Goal: Task Accomplishment & Management: Complete application form

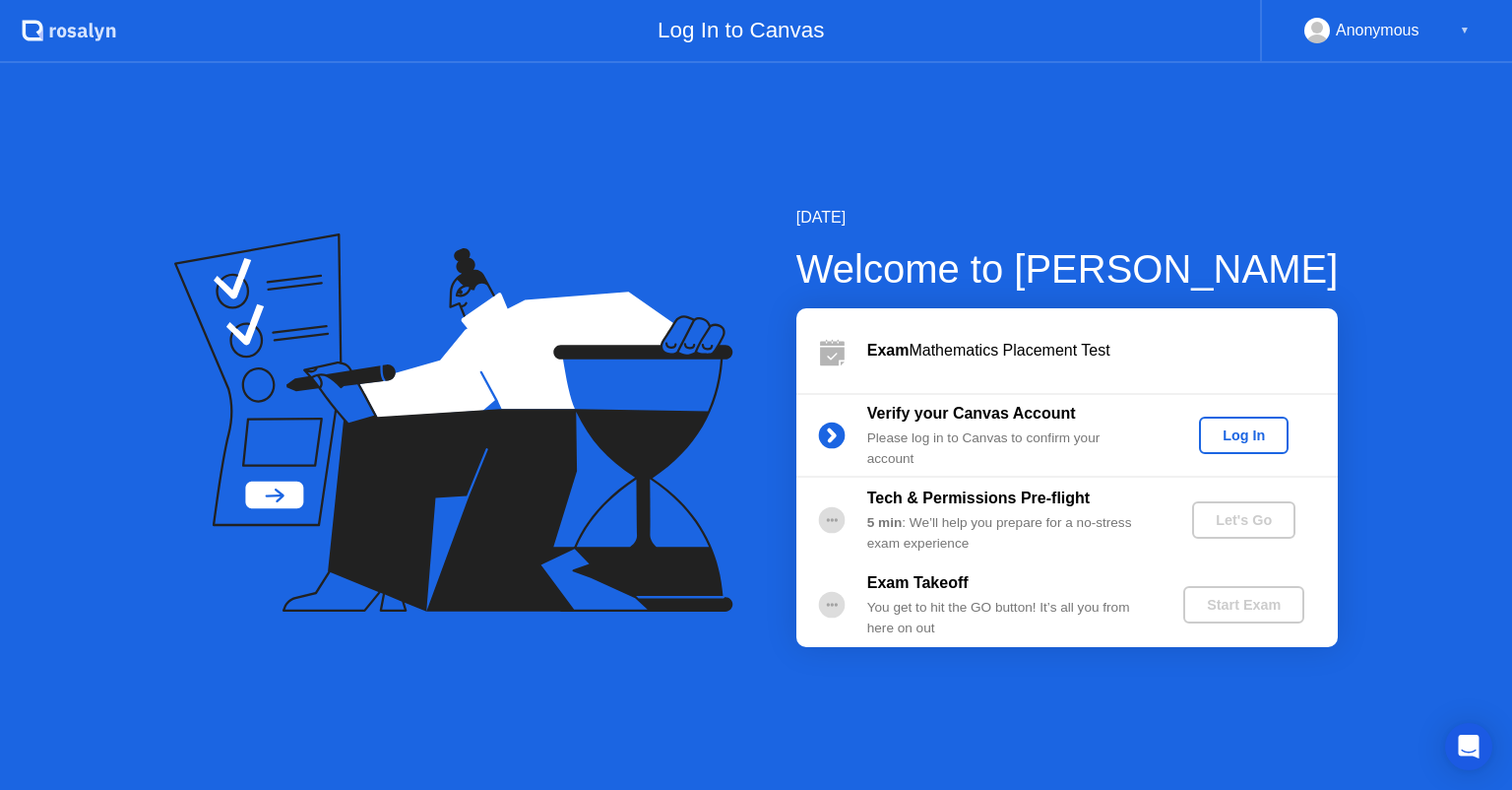
click at [1233, 418] on button "Log In" at bounding box center [1244, 436] width 90 height 37
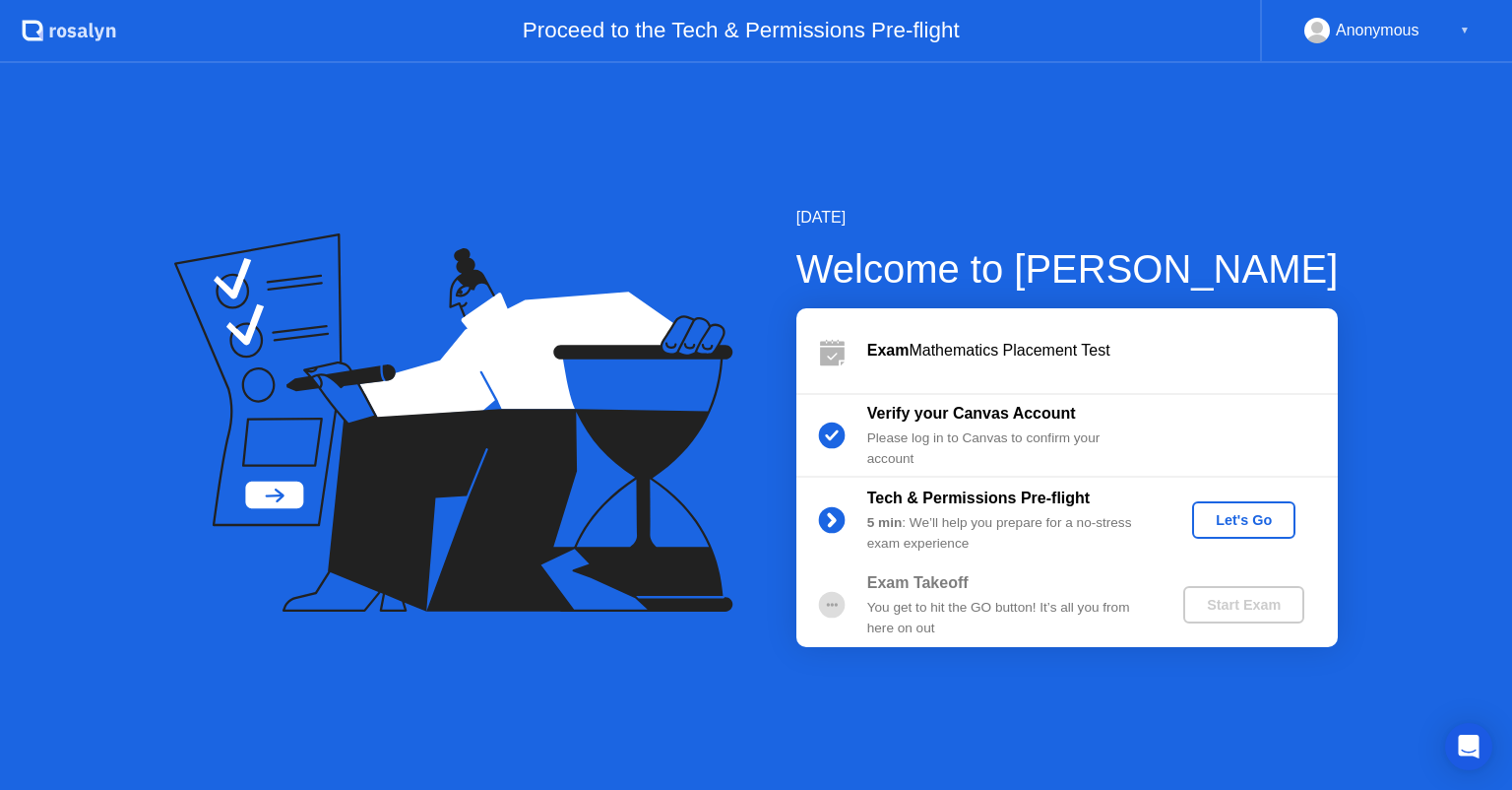
click at [1243, 528] on div "Let's Go" at bounding box center [1244, 520] width 88 height 16
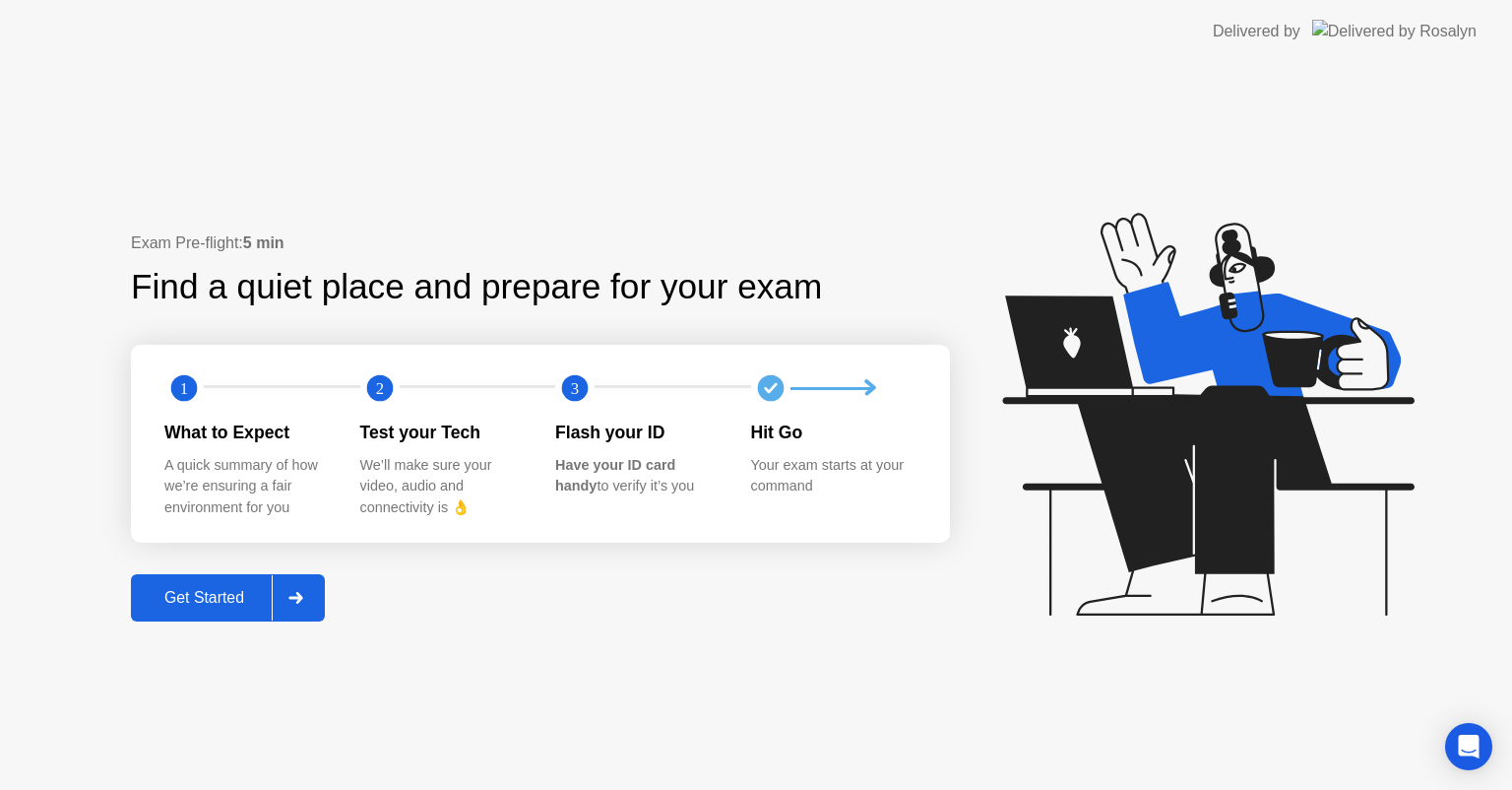
click at [295, 593] on icon at bounding box center [296, 598] width 15 height 12
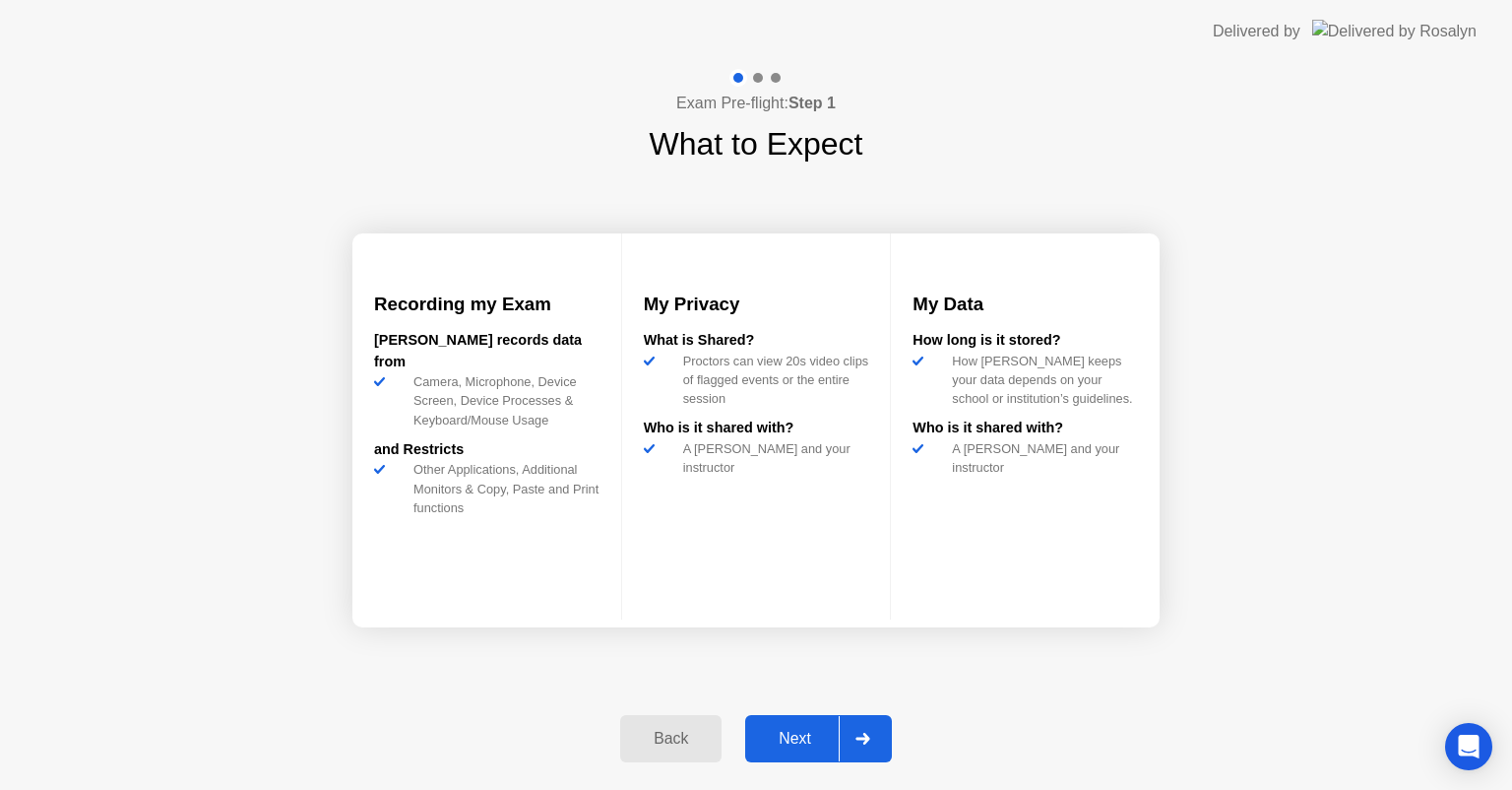
click at [827, 716] on button "Next" at bounding box center [818, 739] width 147 height 47
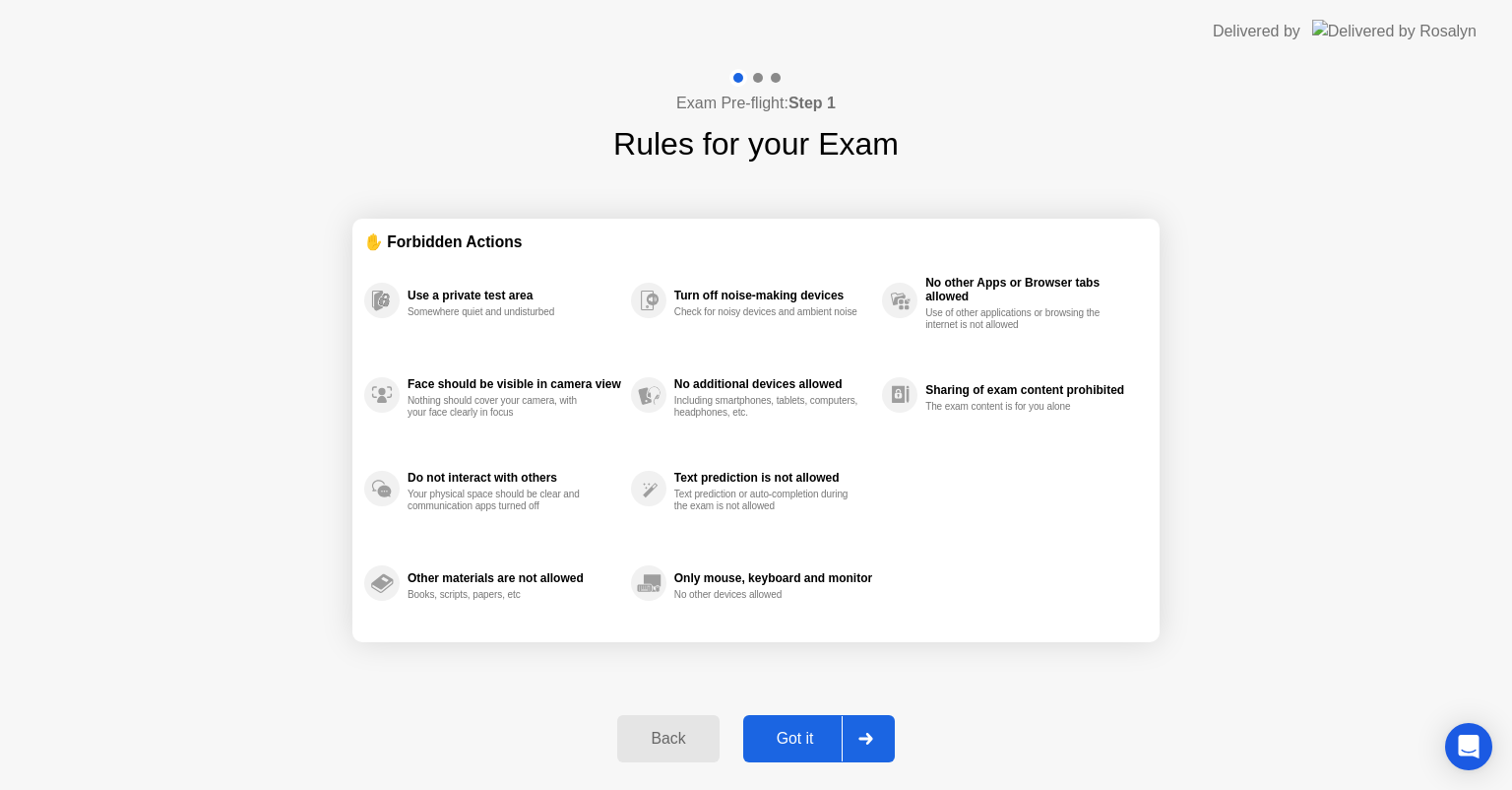
click at [830, 718] on button "Got it" at bounding box center [819, 739] width 152 height 47
select select "**********"
select select "*******"
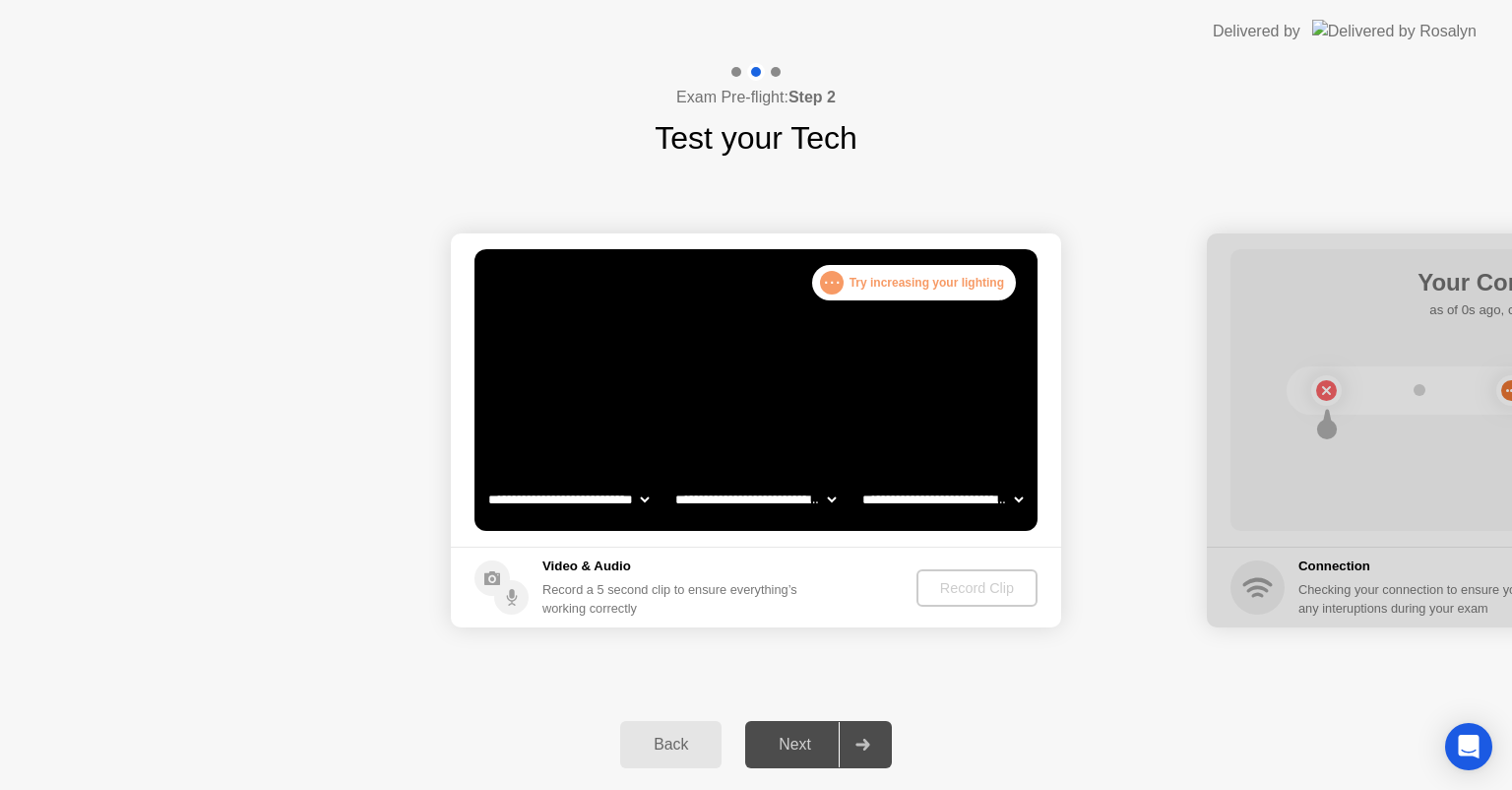
click at [955, 558] on footer "Video & Audio Record a 5 second clip to ensure everything’s working correctly R…" at bounding box center [756, 587] width 610 height 81
click at [984, 581] on div "Record Clip" at bounding box center [977, 588] width 105 height 16
click at [986, 585] on div "Record Clip" at bounding box center [977, 588] width 105 height 16
click at [994, 581] on div "Record Clip" at bounding box center [977, 588] width 105 height 16
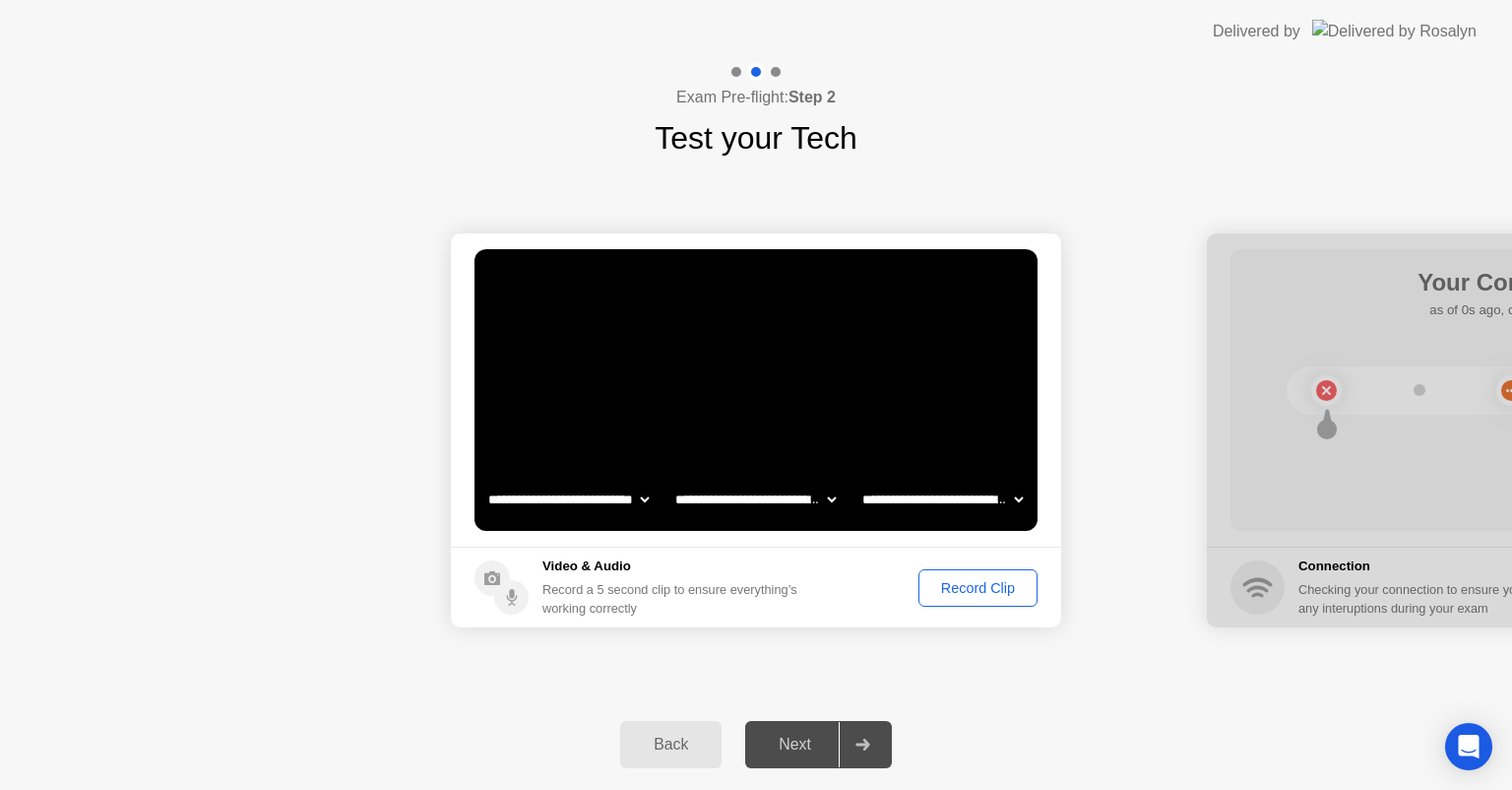
click at [994, 581] on div "Record Clip" at bounding box center [978, 588] width 105 height 16
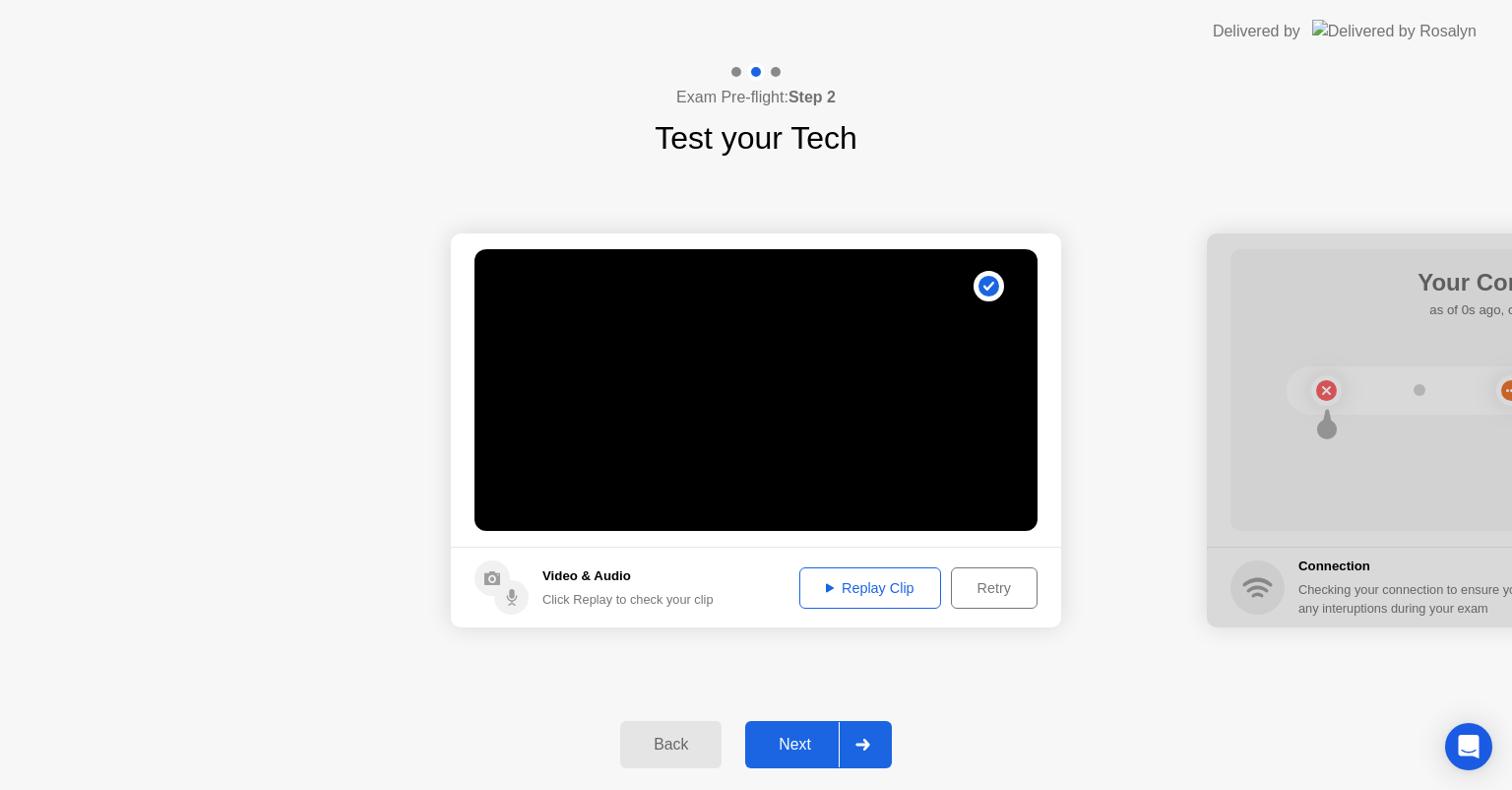
click at [855, 745] on div at bounding box center [862, 745] width 47 height 45
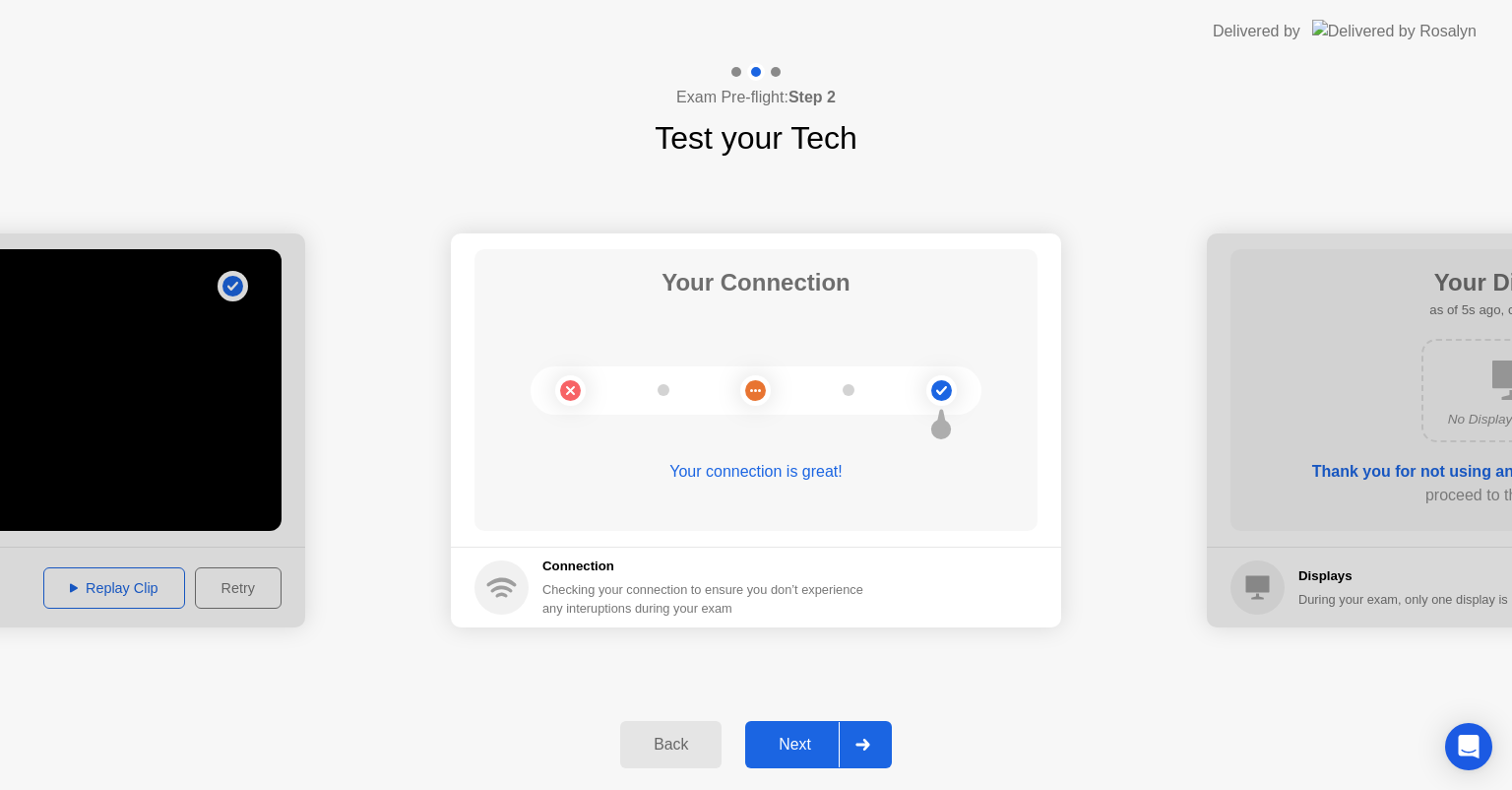
click at [855, 745] on div at bounding box center [862, 745] width 47 height 45
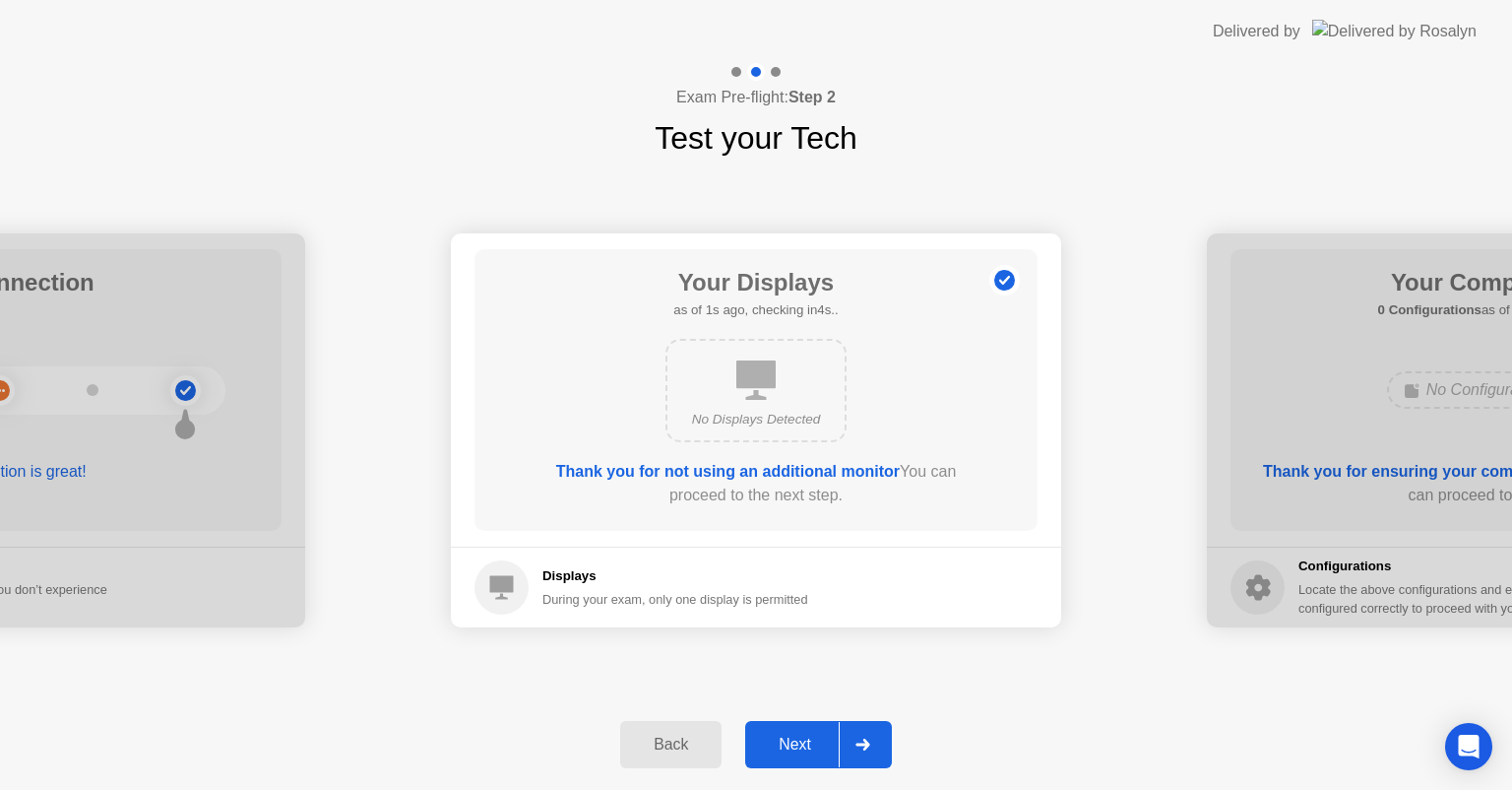
click at [857, 744] on icon at bounding box center [862, 745] width 15 height 12
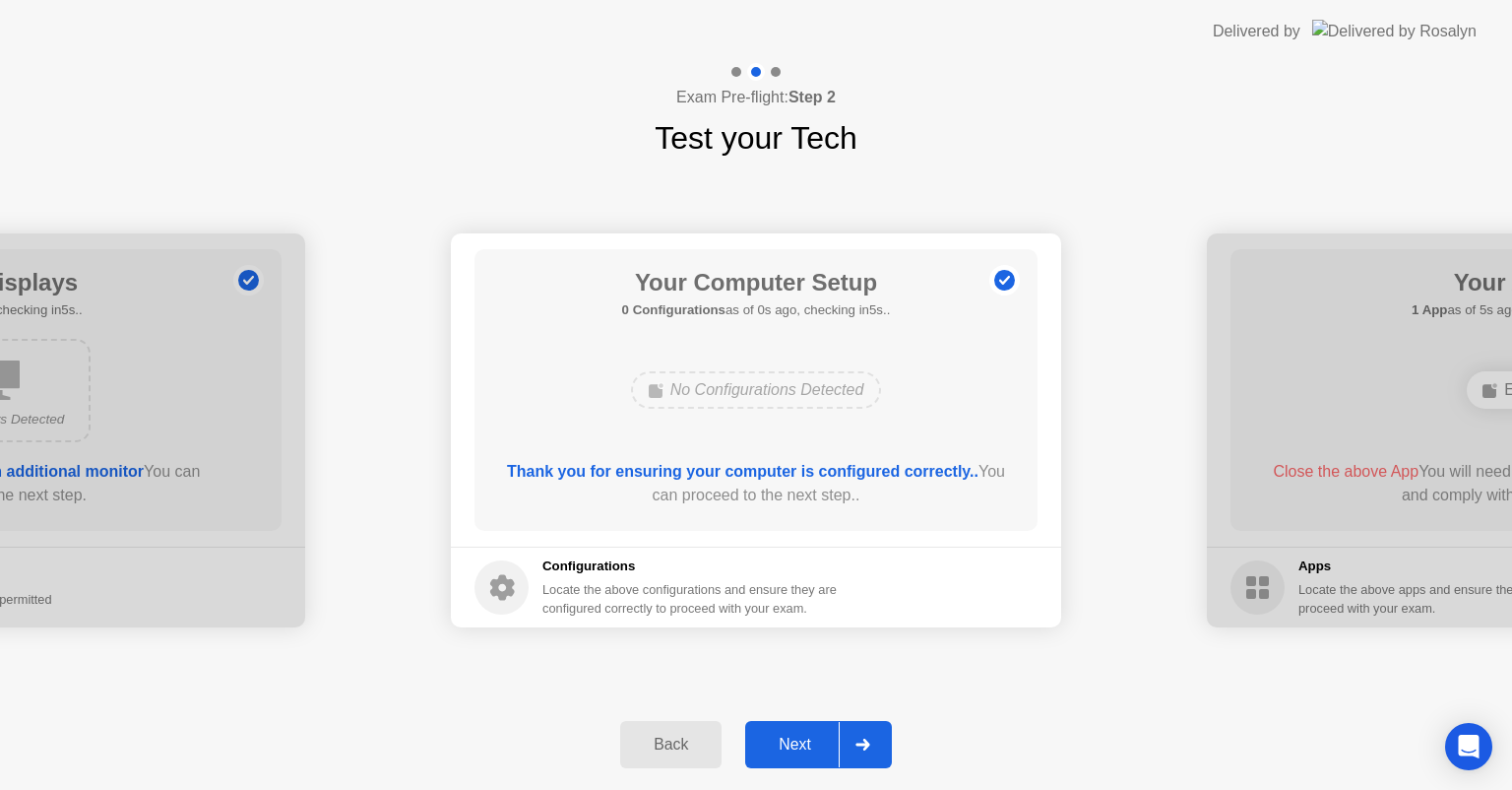
click at [842, 747] on div at bounding box center [862, 745] width 47 height 45
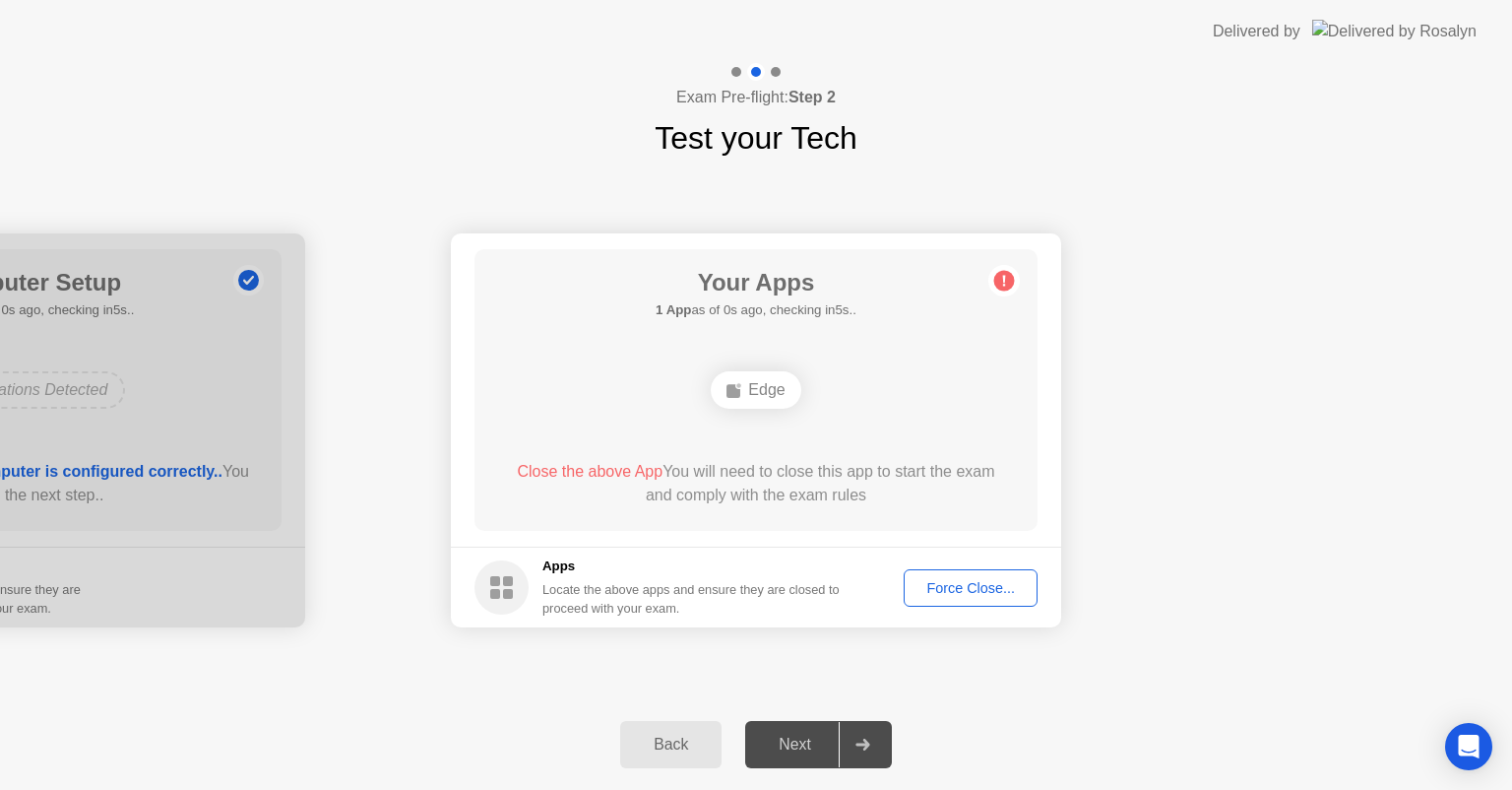
click at [703, 731] on button "Back" at bounding box center [670, 745] width 102 height 47
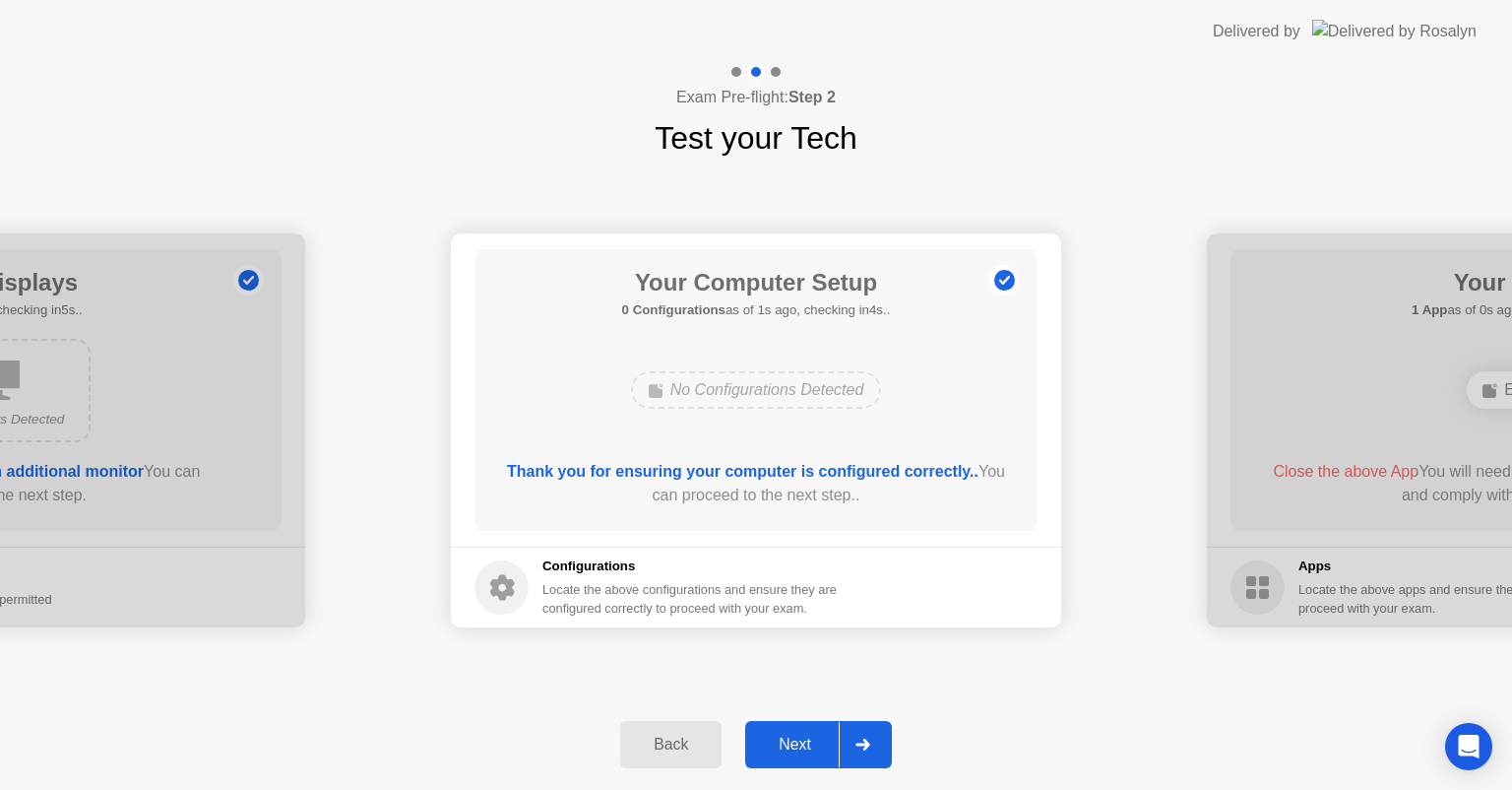
click at [818, 736] on div "Next" at bounding box center [794, 745] width 88 height 18
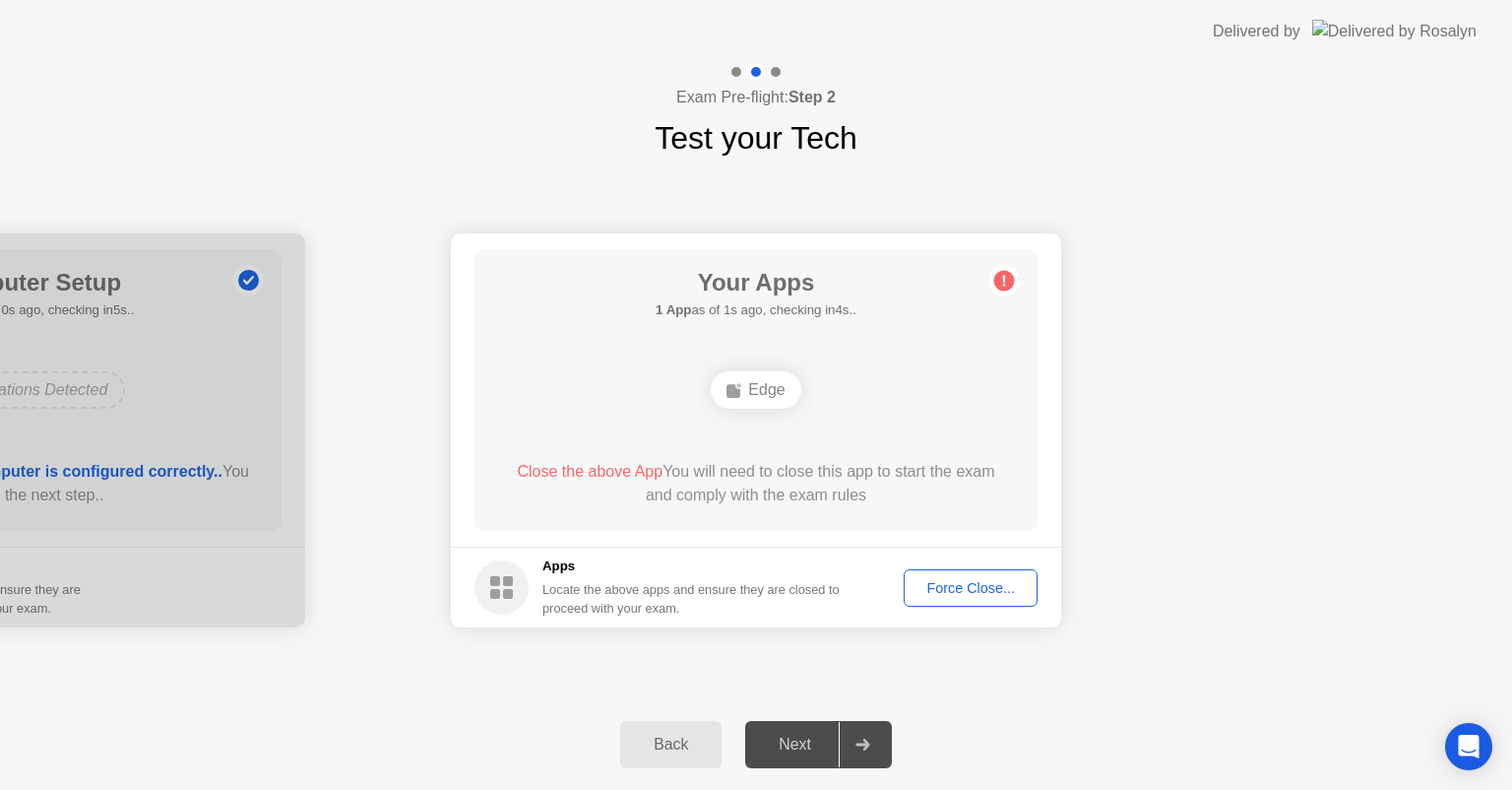
click at [928, 581] on div "Force Close..." at bounding box center [971, 588] width 120 height 16
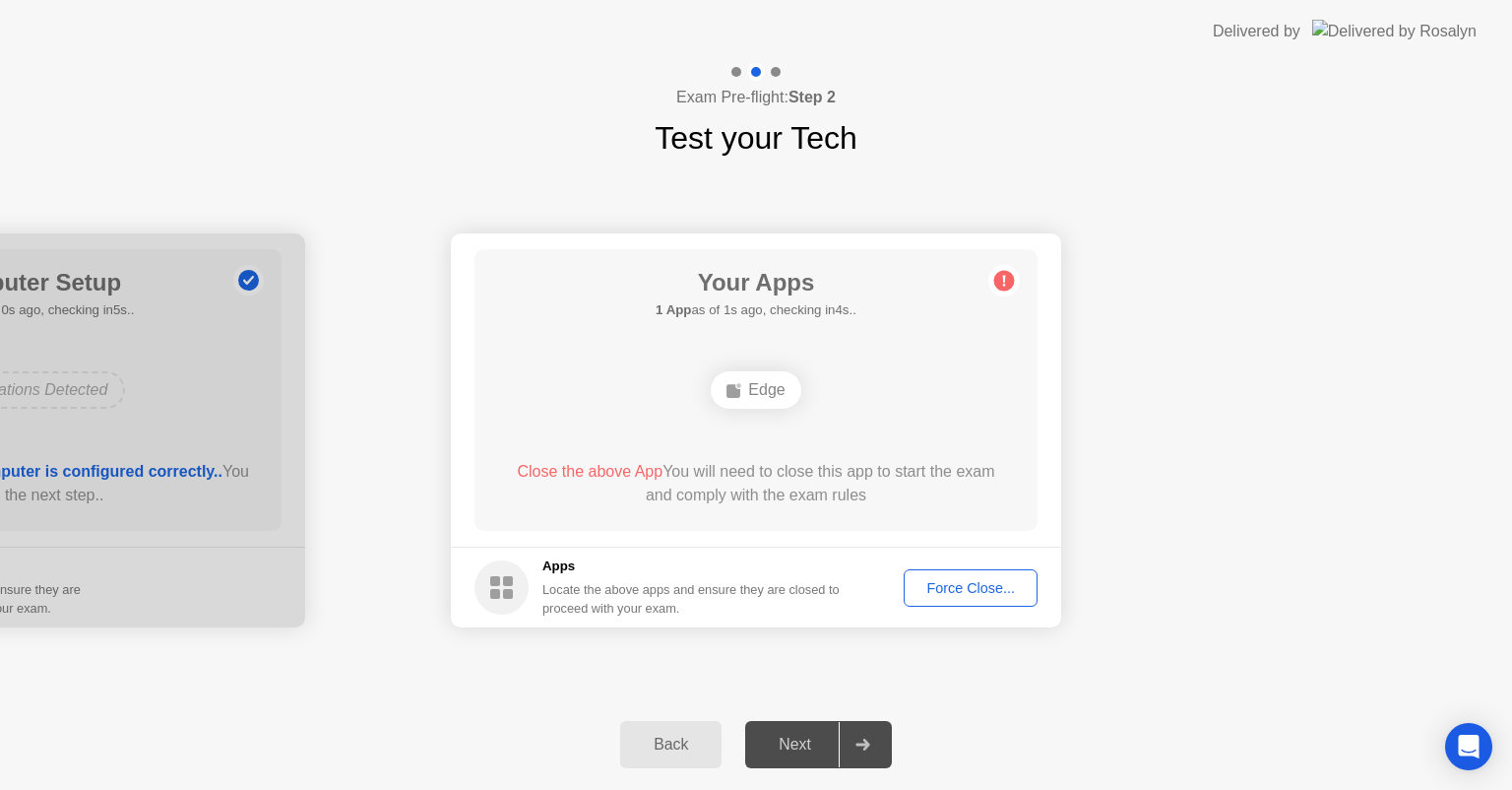
click at [937, 591] on div "Force Close..." at bounding box center [971, 588] width 120 height 16
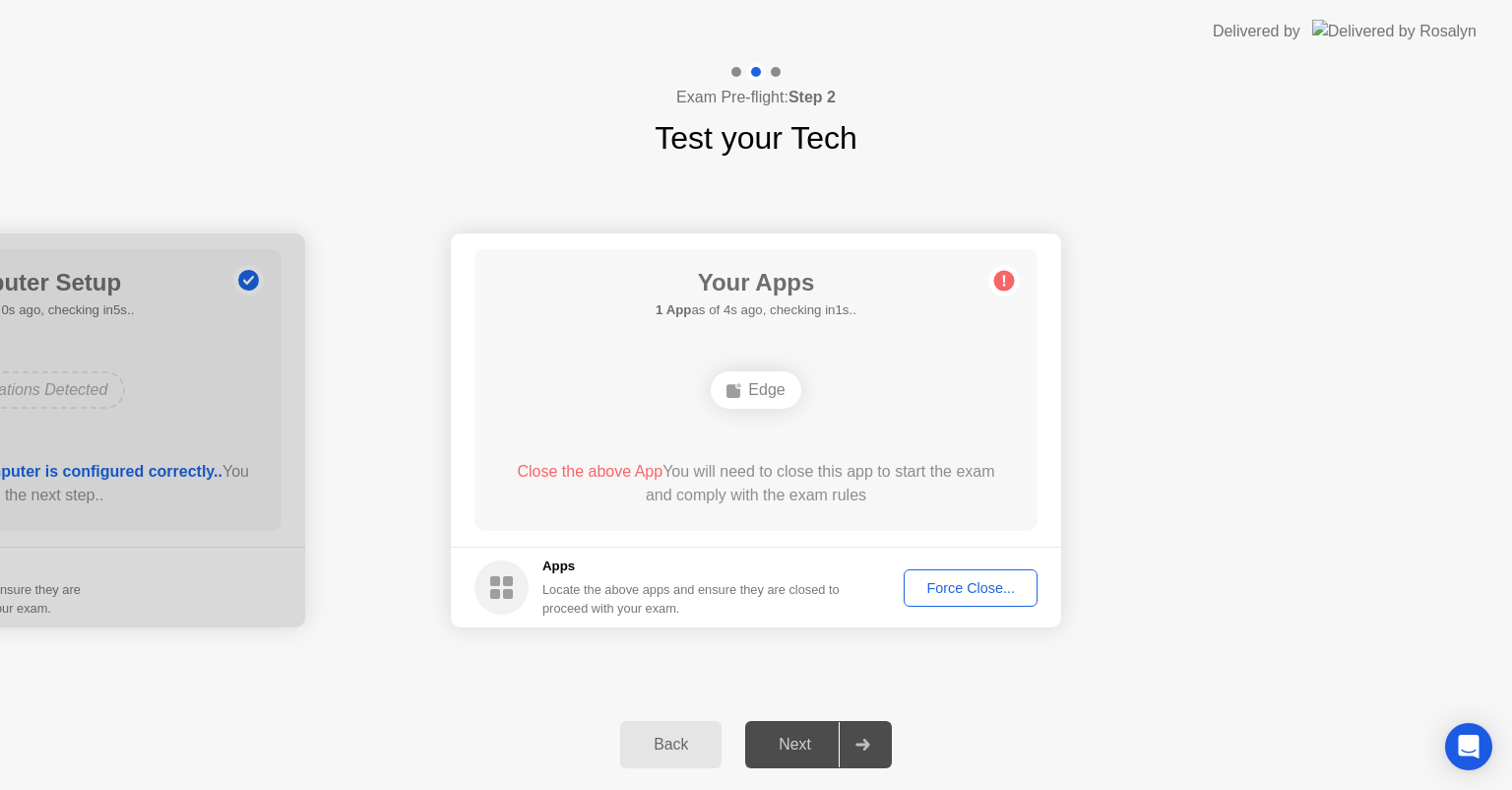
click at [623, 756] on button "Back" at bounding box center [670, 745] width 102 height 47
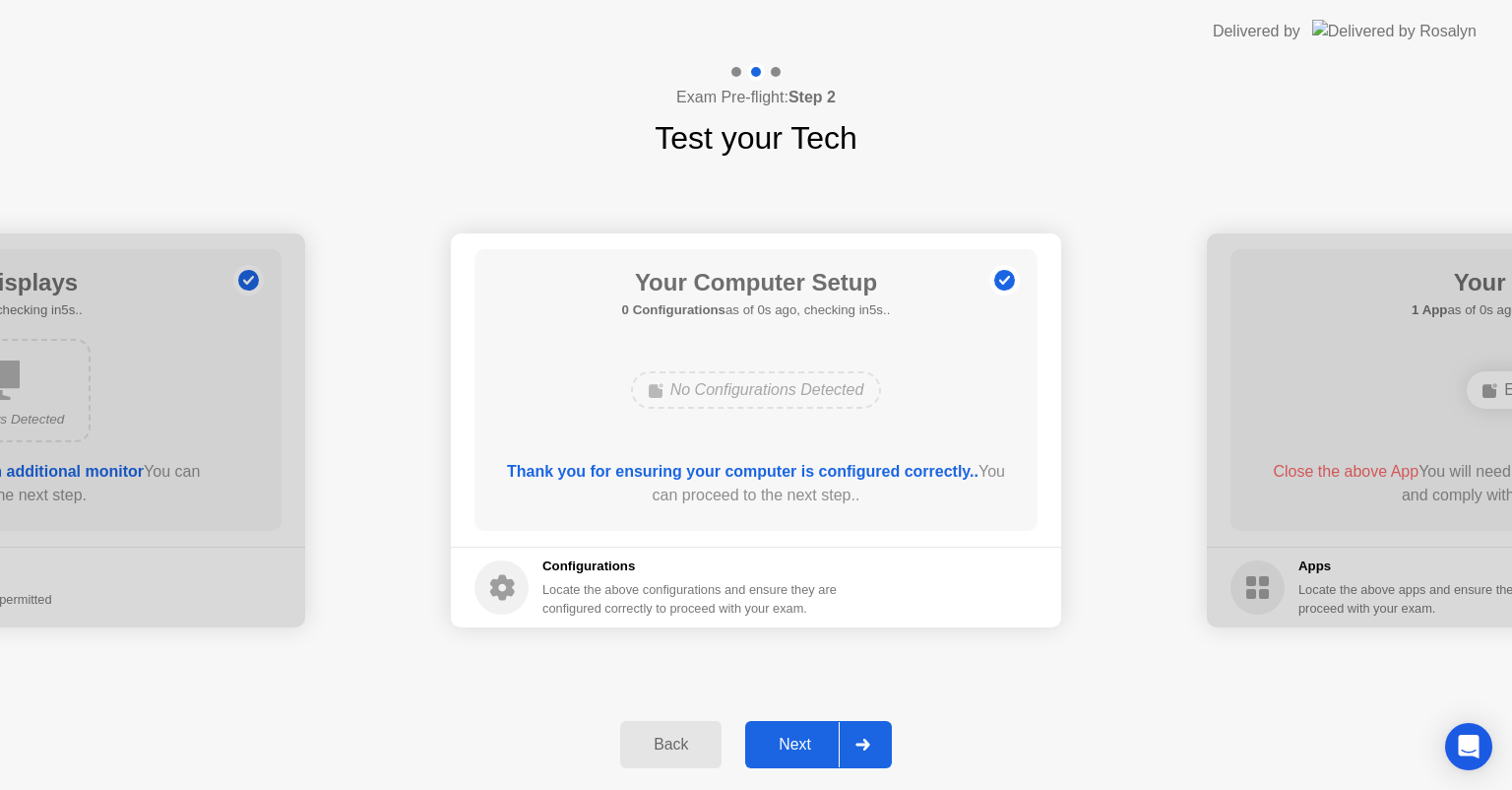
click at [623, 756] on button "Back" at bounding box center [670, 745] width 102 height 47
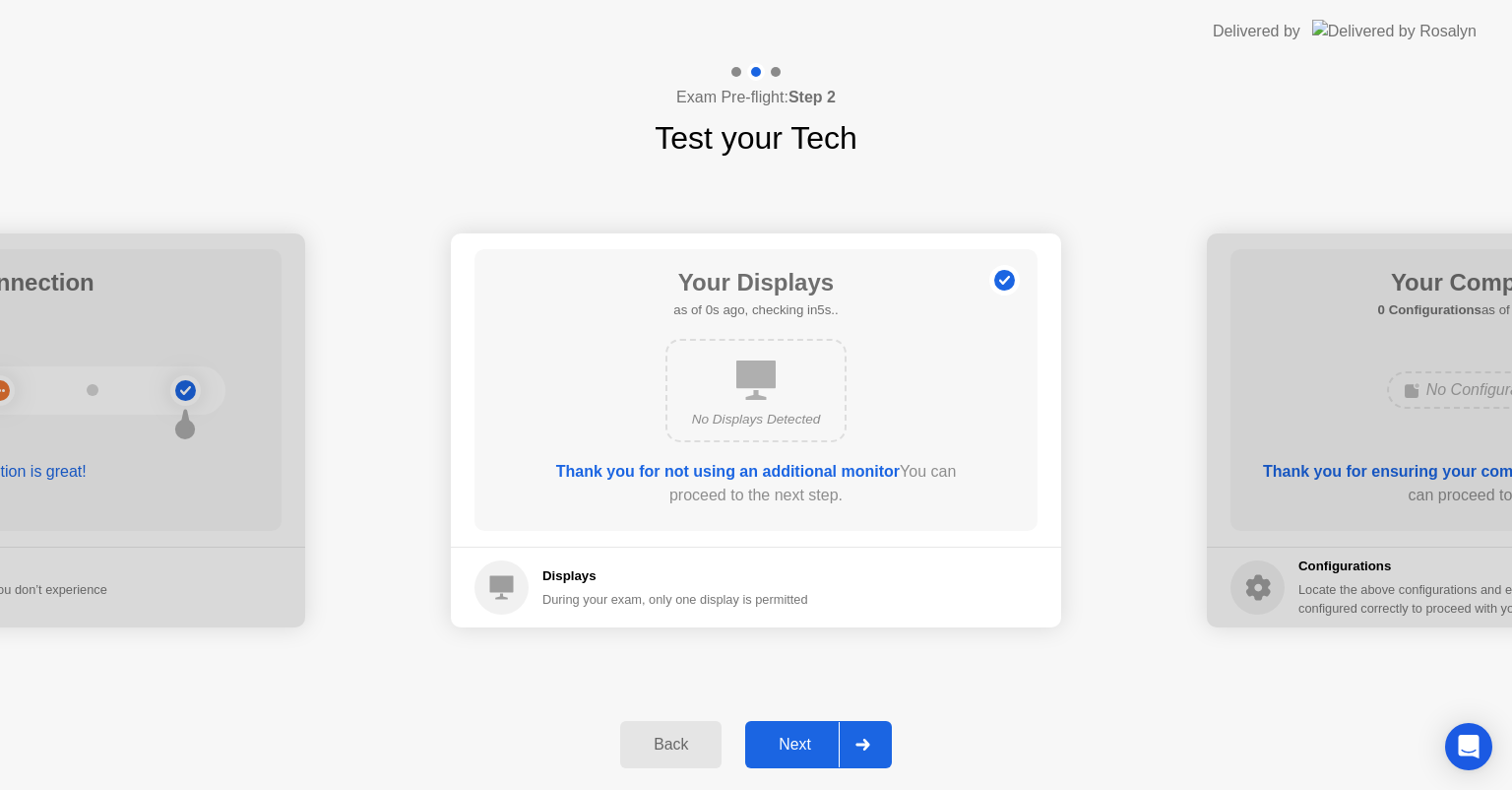
click at [626, 754] on div "Back" at bounding box center [670, 745] width 90 height 18
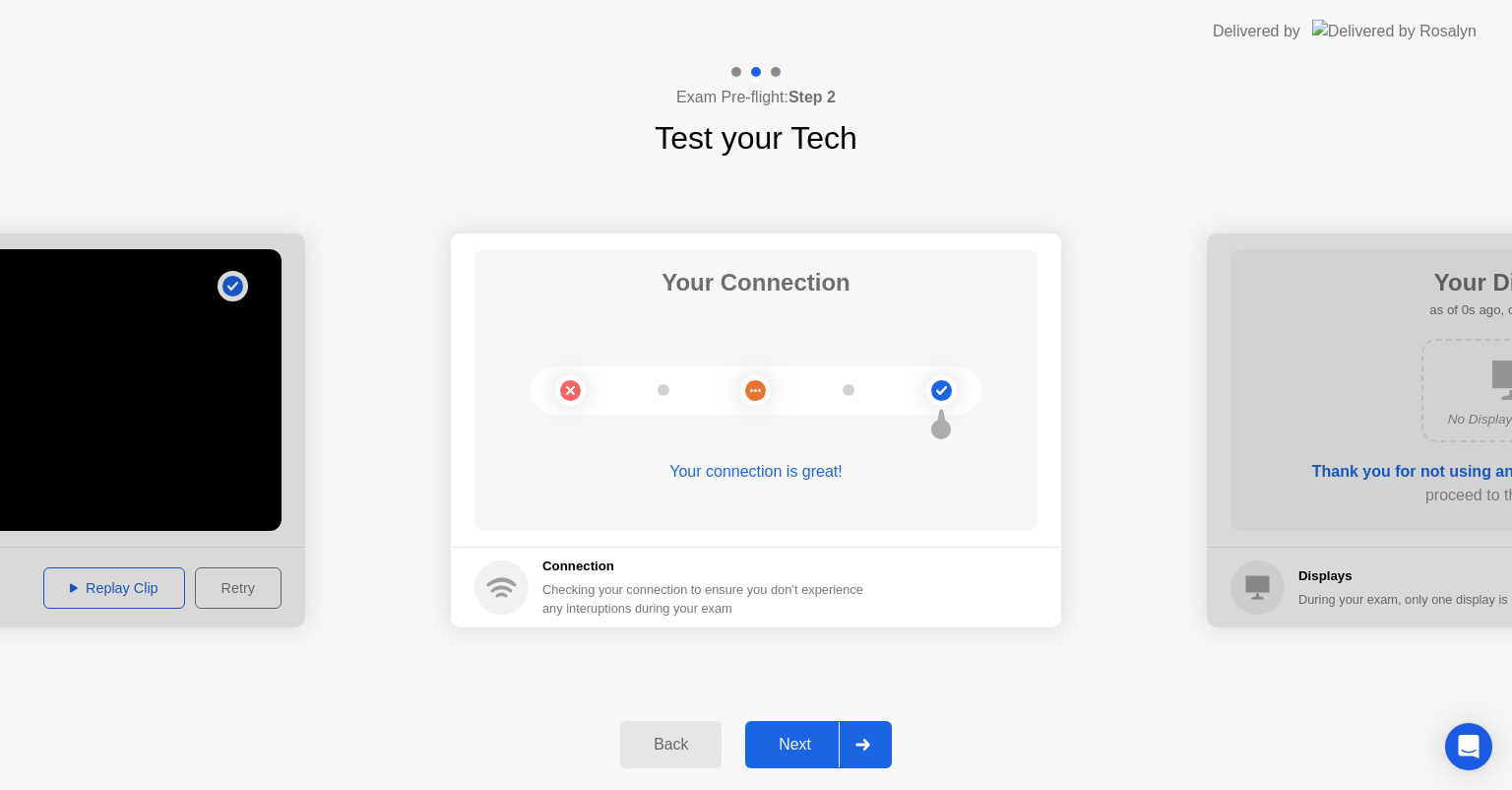
click at [871, 767] on button "Next" at bounding box center [818, 745] width 147 height 47
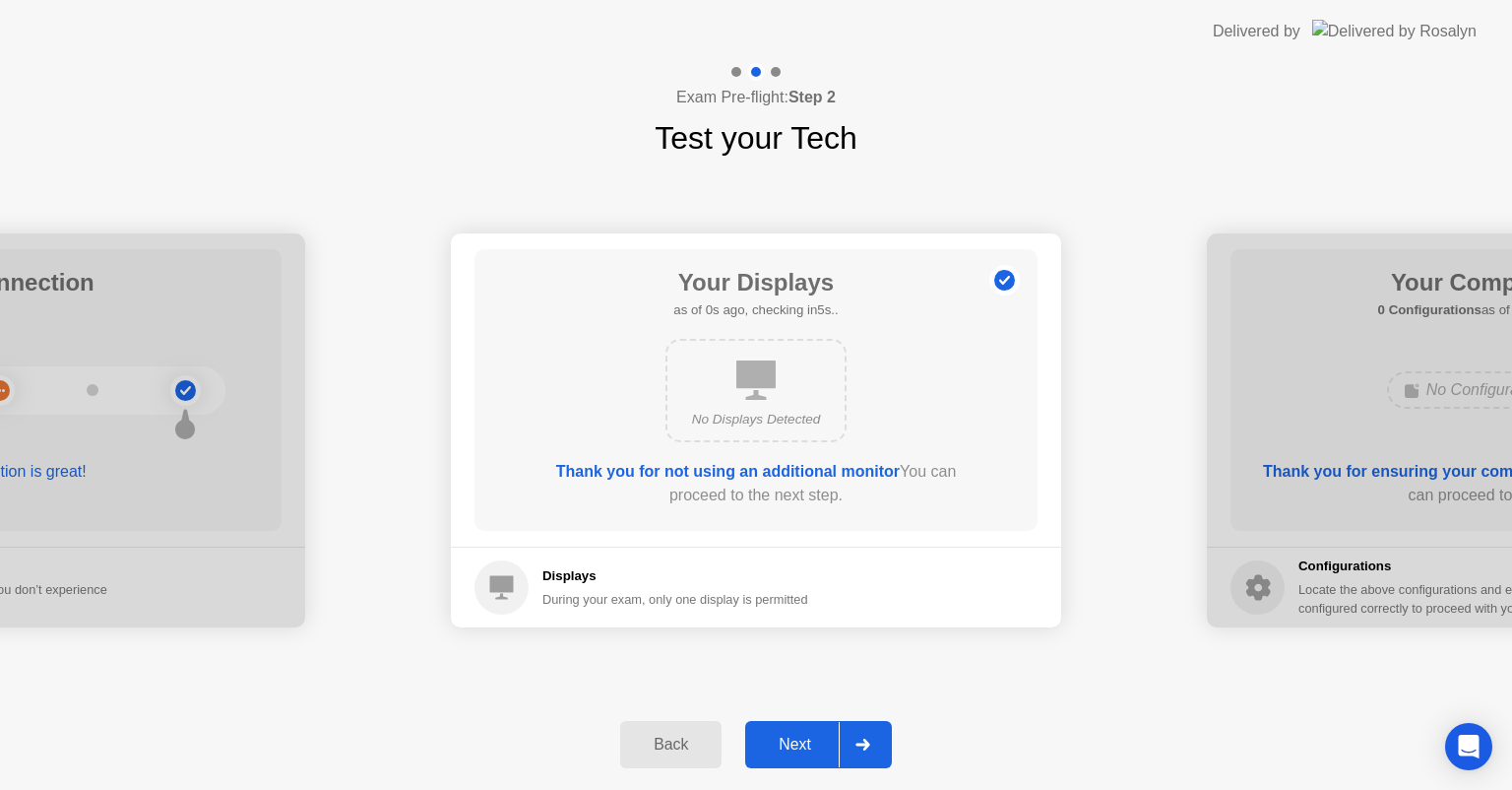
click at [871, 767] on button "Next" at bounding box center [818, 745] width 147 height 47
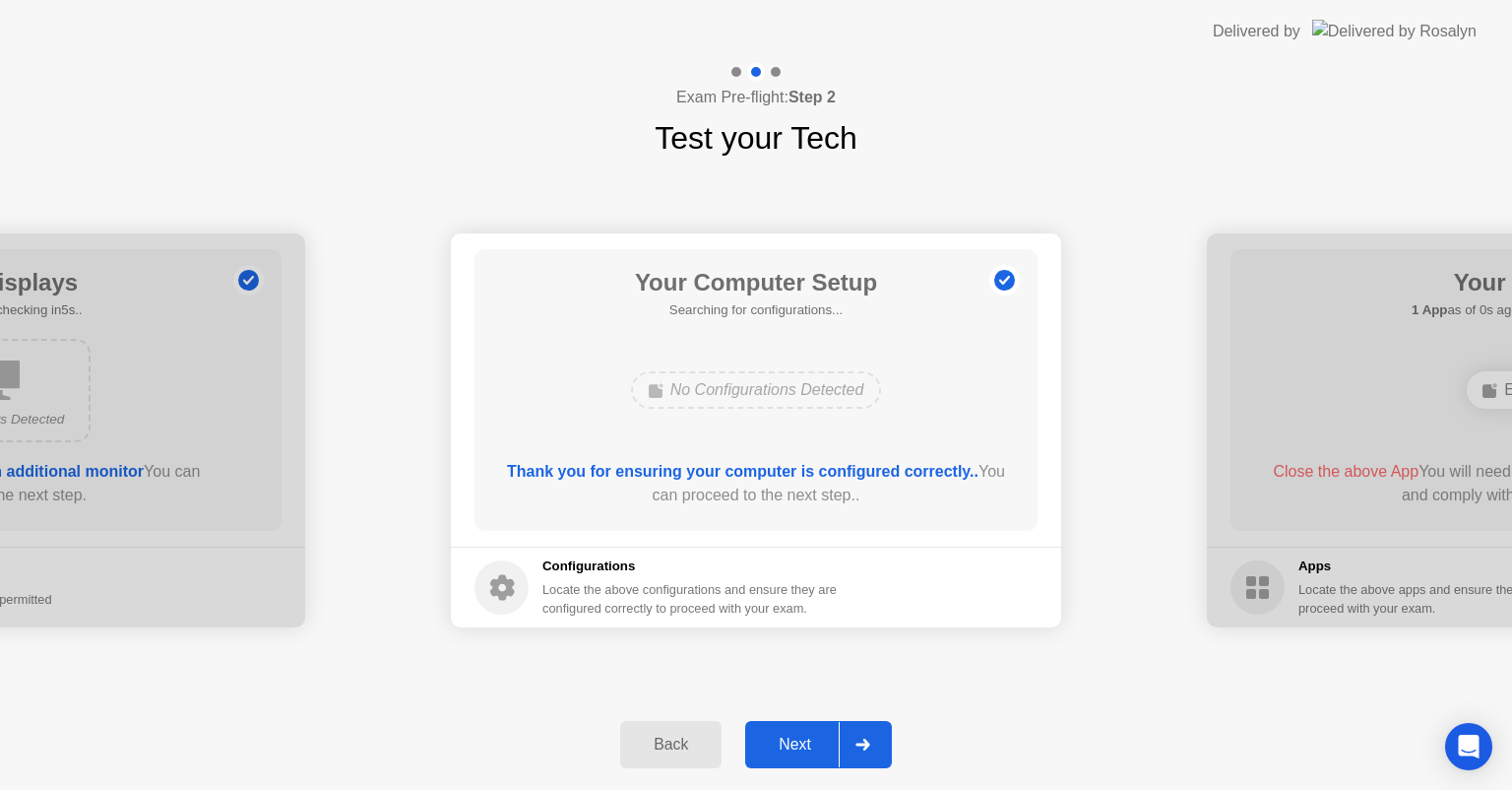
click at [871, 767] on button "Next" at bounding box center [818, 745] width 147 height 47
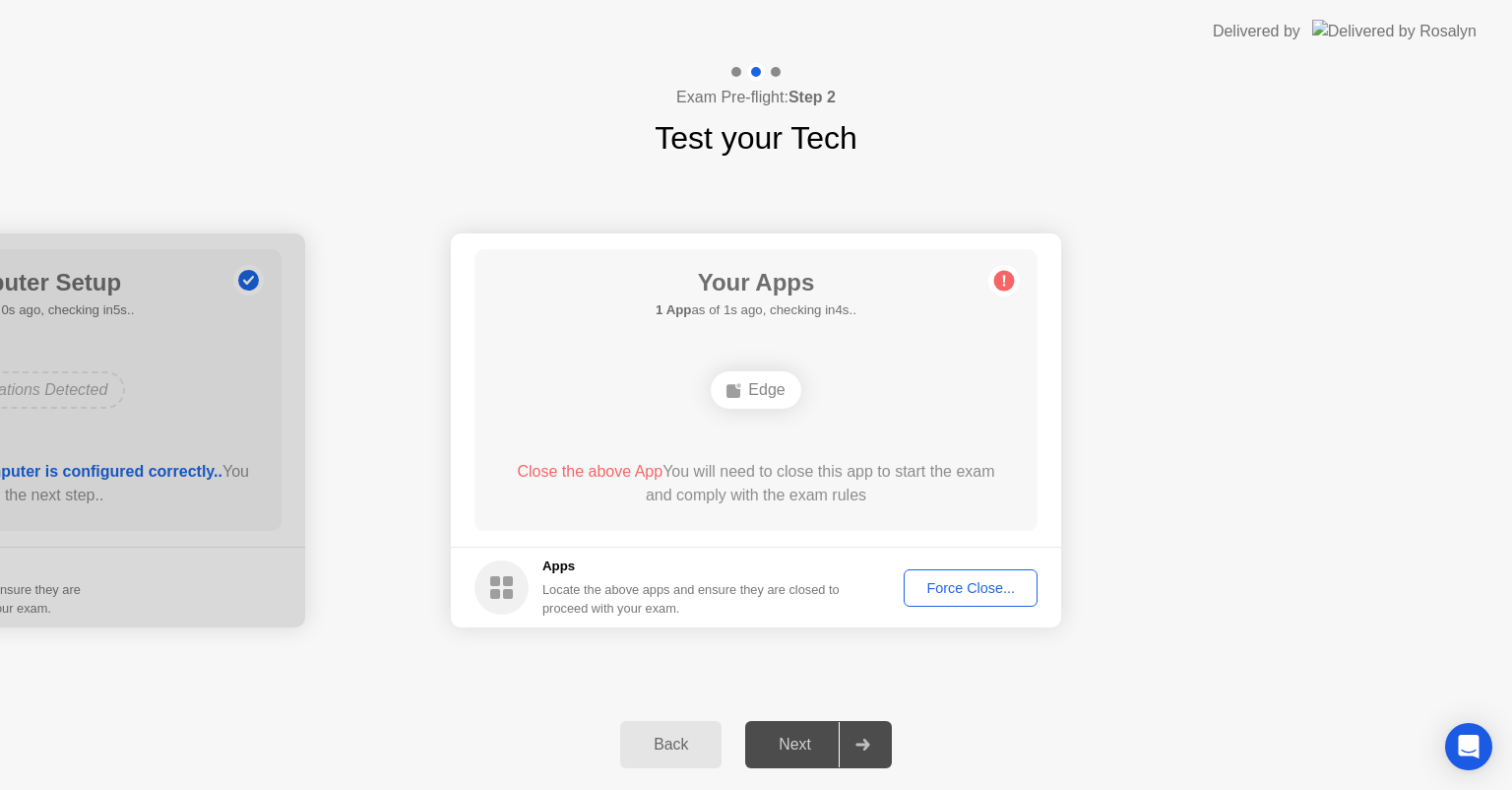
click at [981, 603] on button "Force Close..." at bounding box center [971, 588] width 134 height 37
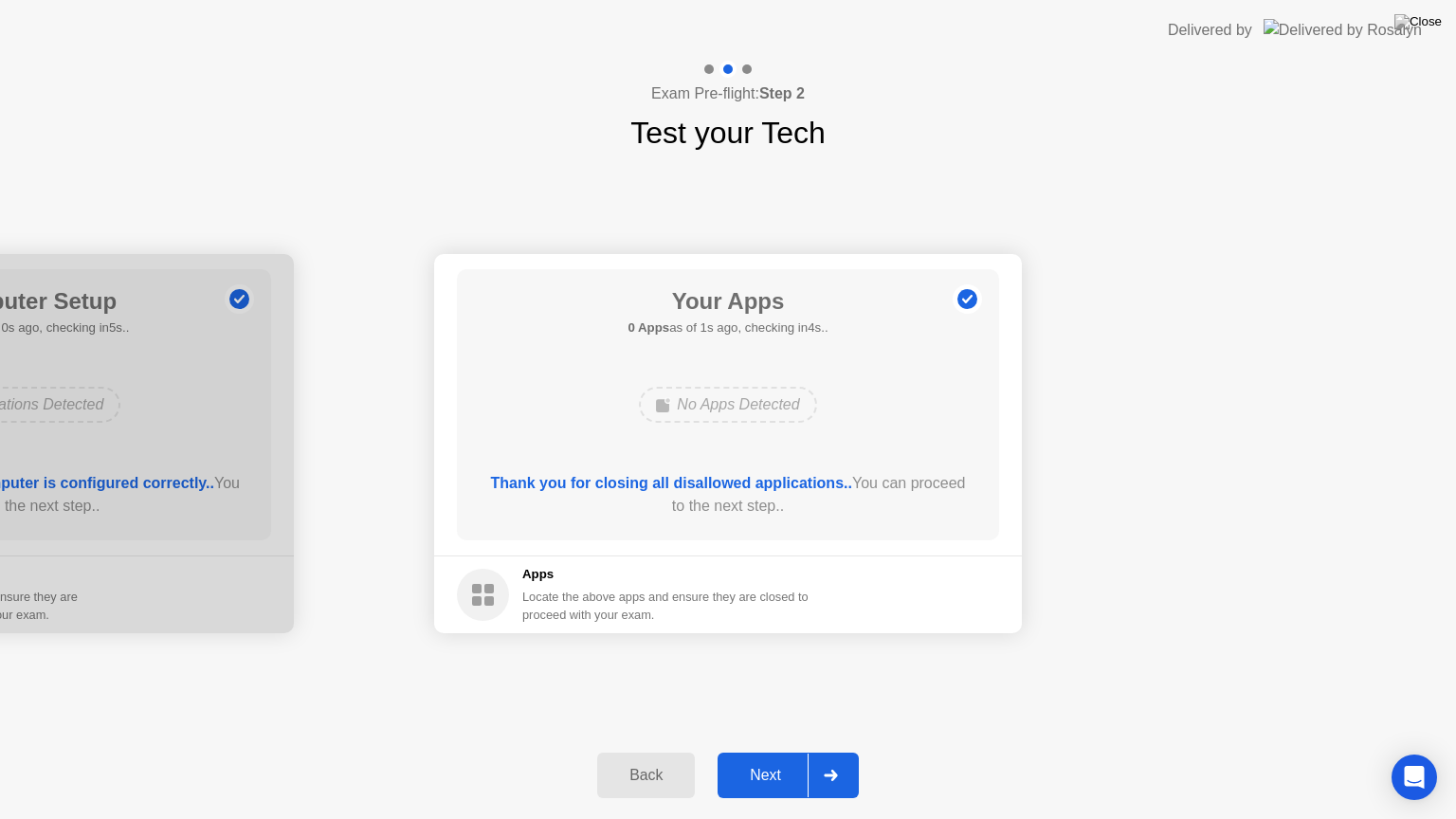
click at [834, 759] on div at bounding box center [831, 775] width 46 height 44
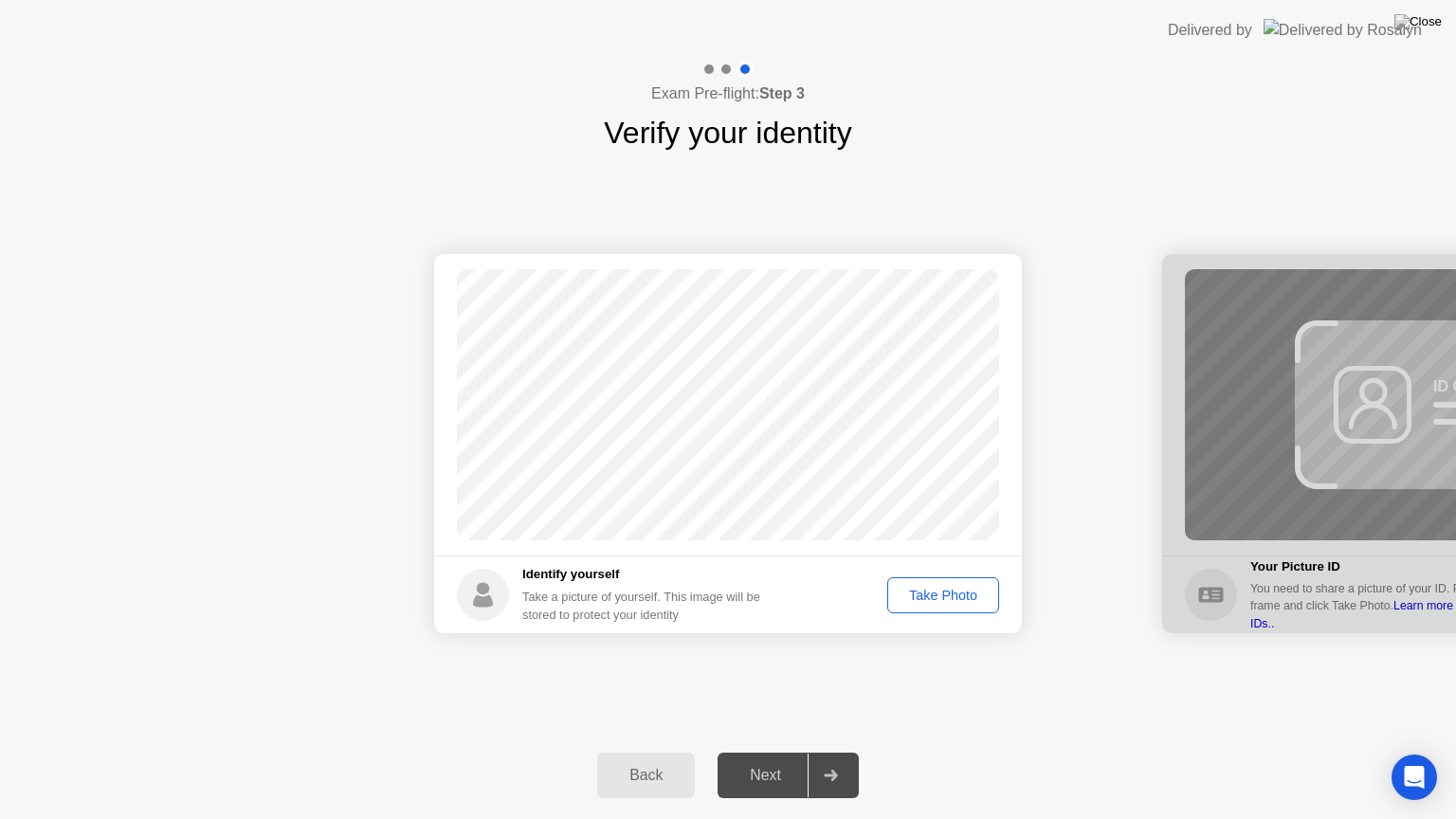
click at [952, 602] on div "Take Photo" at bounding box center [943, 595] width 99 height 15
click at [845, 759] on div at bounding box center [831, 775] width 46 height 44
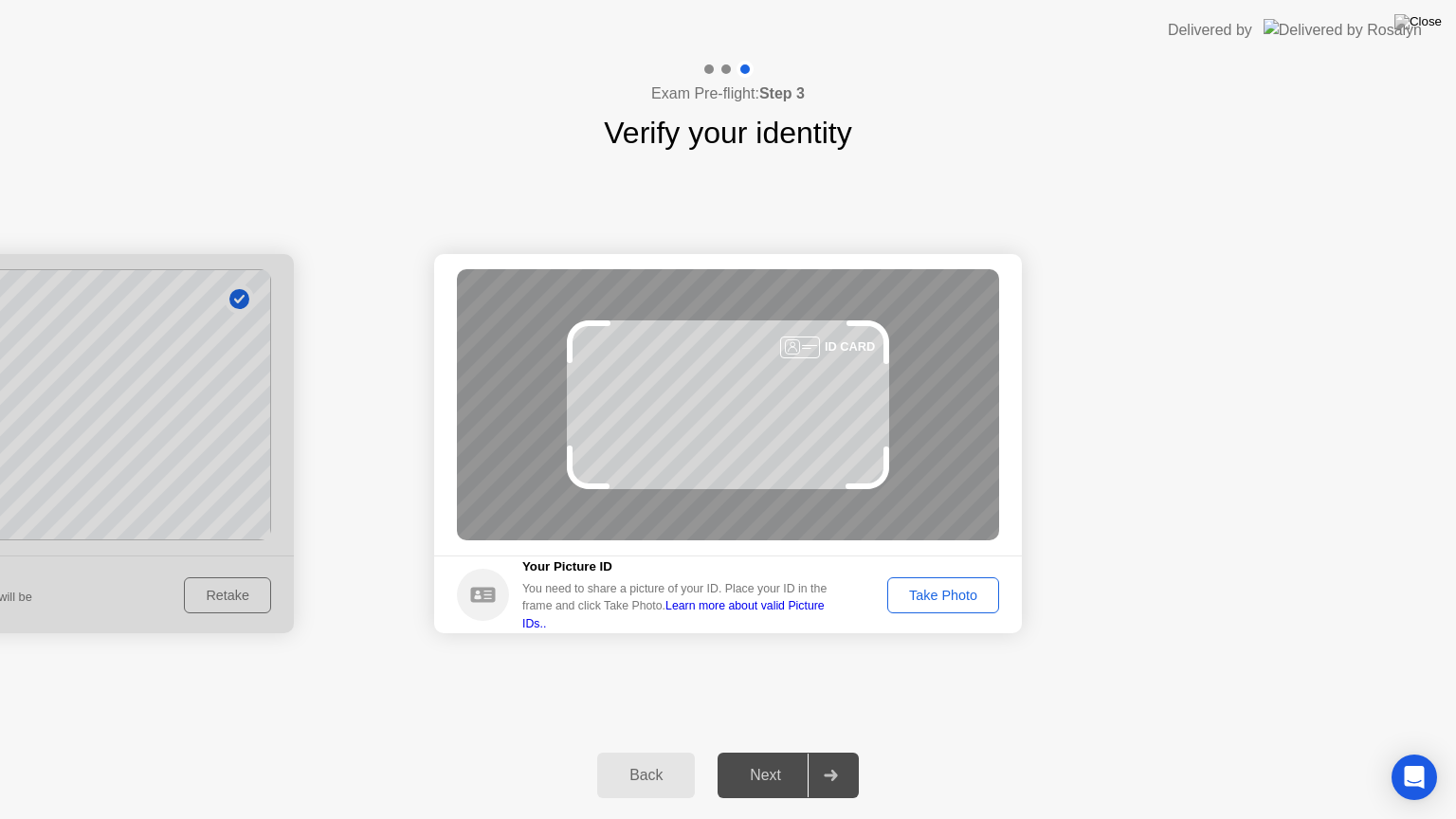
click at [922, 594] on div "Take Photo" at bounding box center [943, 595] width 99 height 15
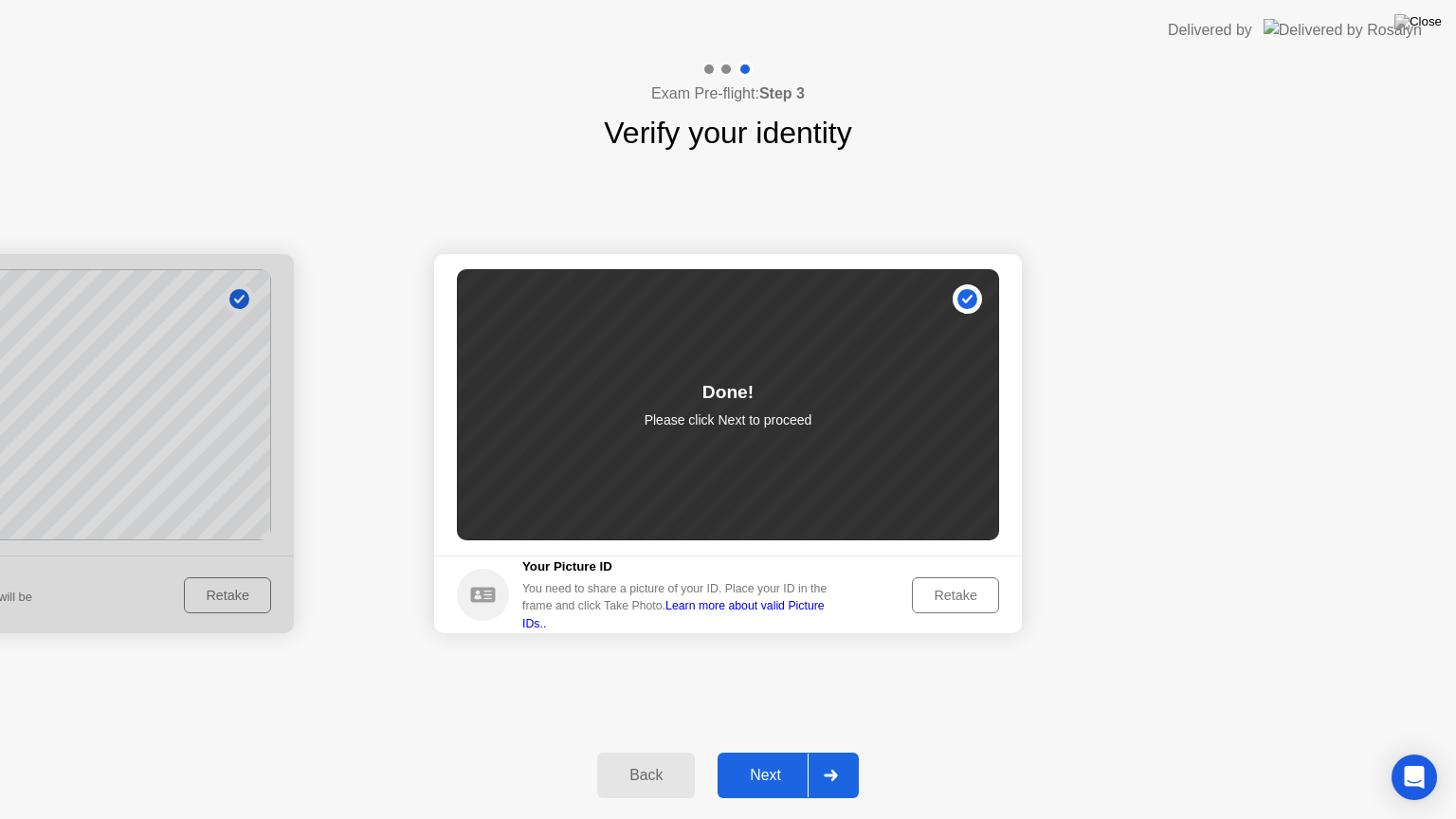
click at [835, 759] on icon at bounding box center [831, 775] width 13 height 11
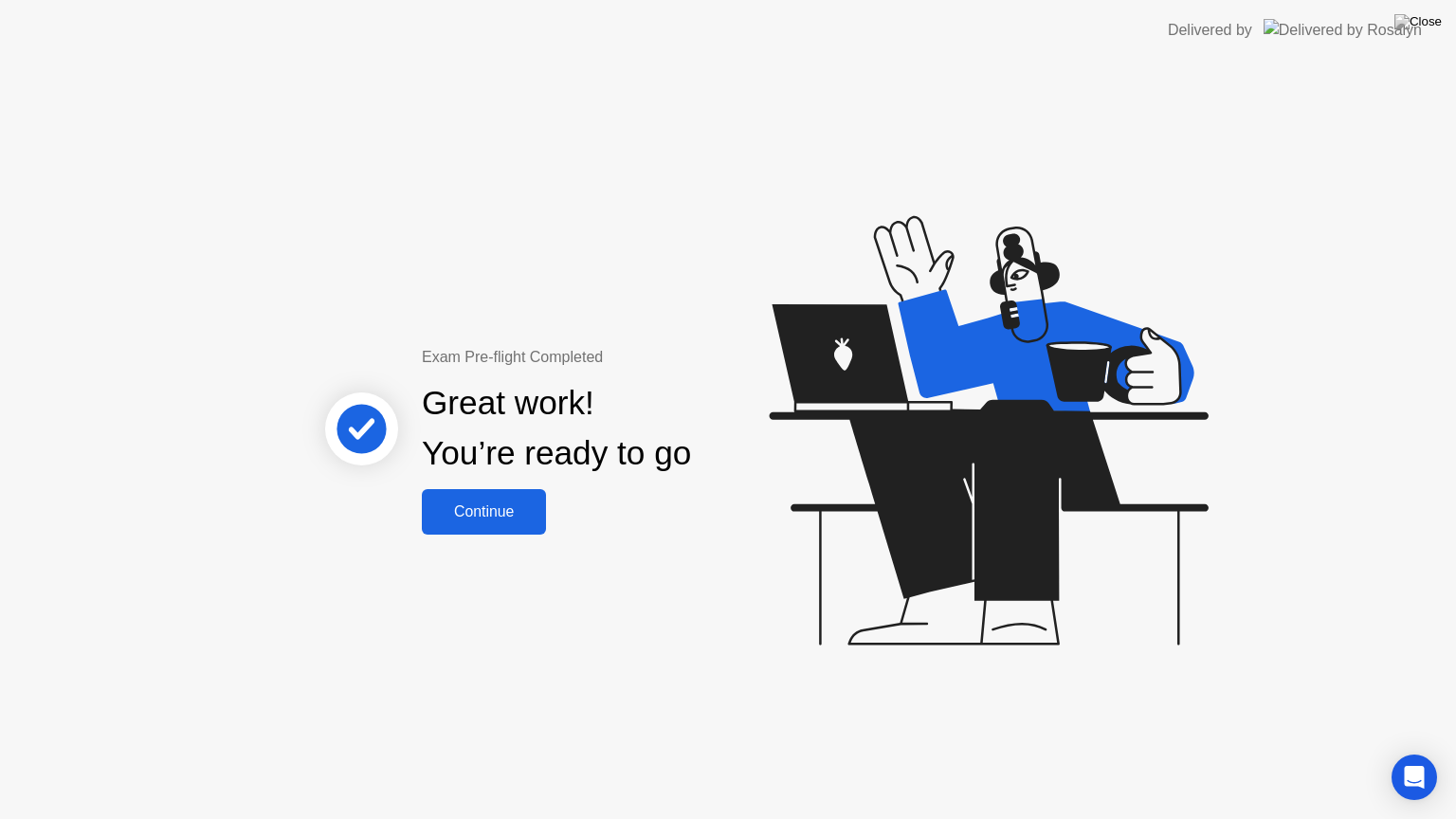
click at [513, 520] on div "Continue" at bounding box center [484, 512] width 113 height 17
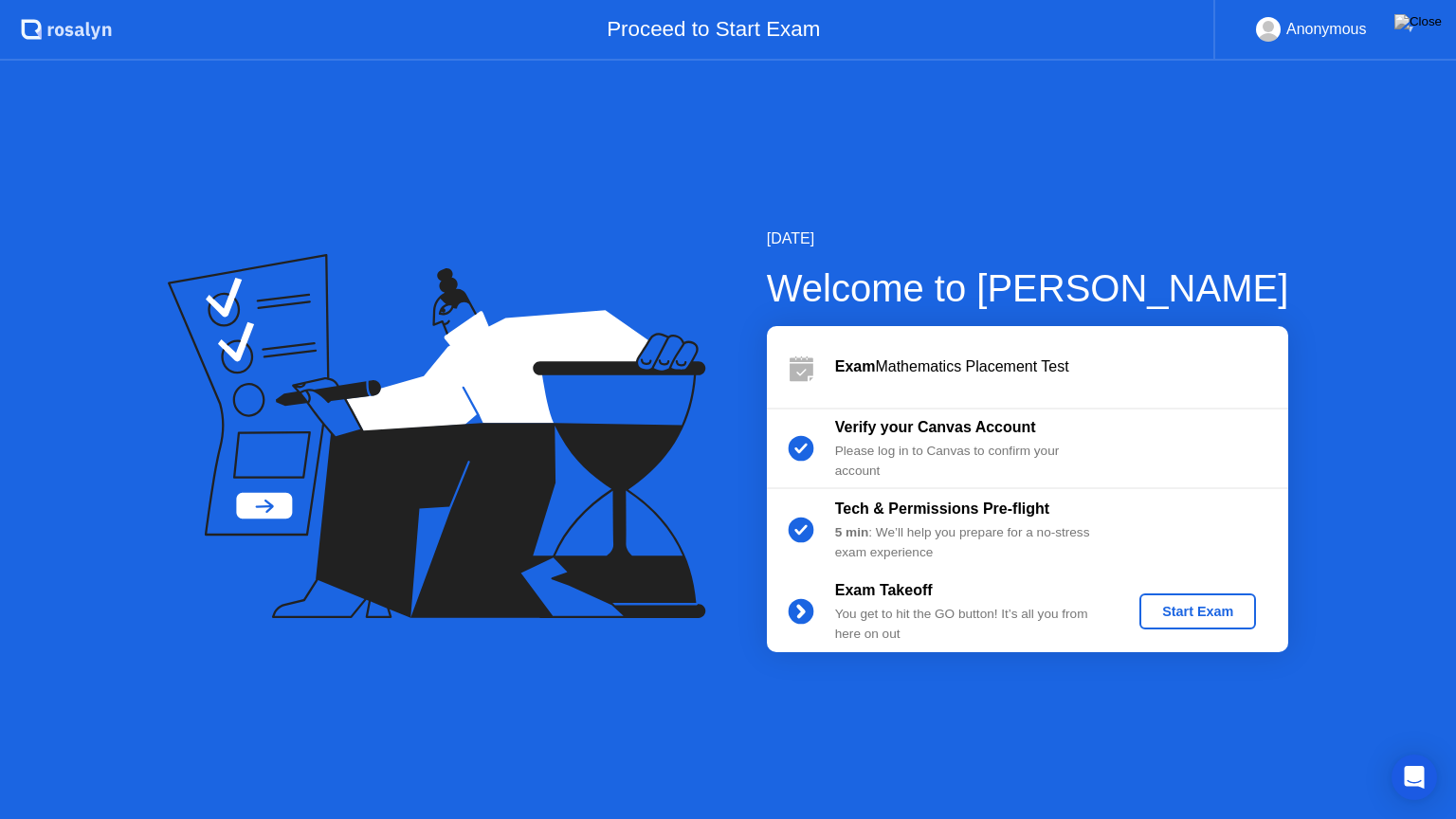
click at [1224, 604] on div "Start Exam" at bounding box center [1198, 611] width 102 height 15
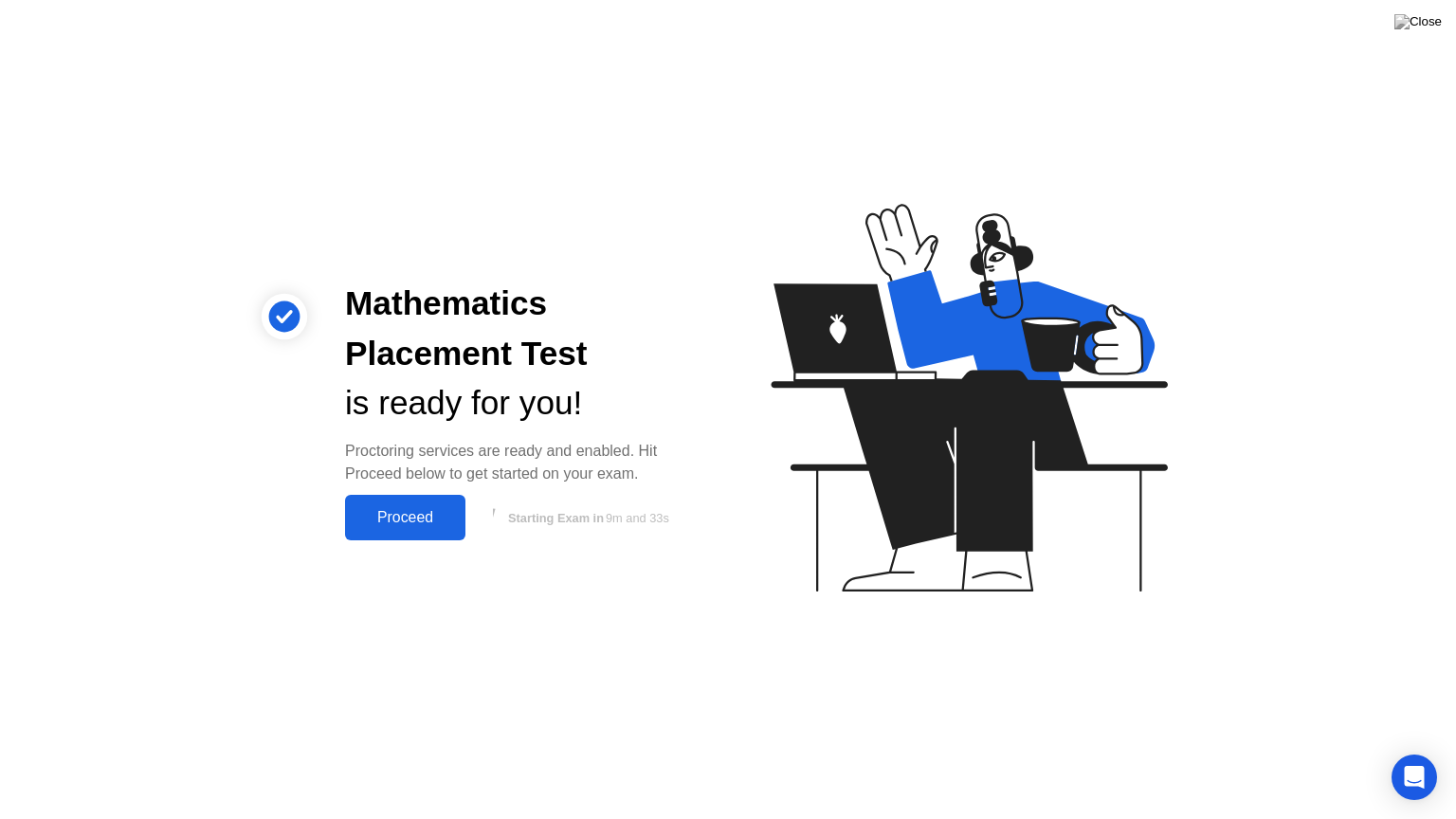
click at [410, 504] on button "Proceed" at bounding box center [405, 517] width 121 height 46
